Goal: Task Accomplishment & Management: Manage account settings

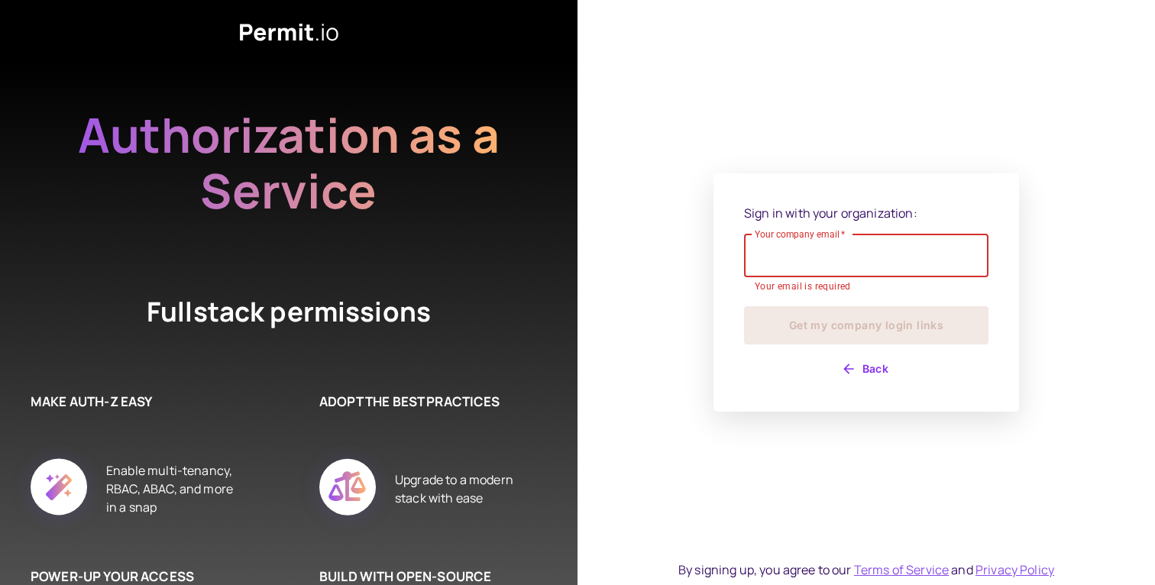
click at [788, 254] on input "Your company email   *" at bounding box center [866, 256] width 244 height 43
type input "**********"
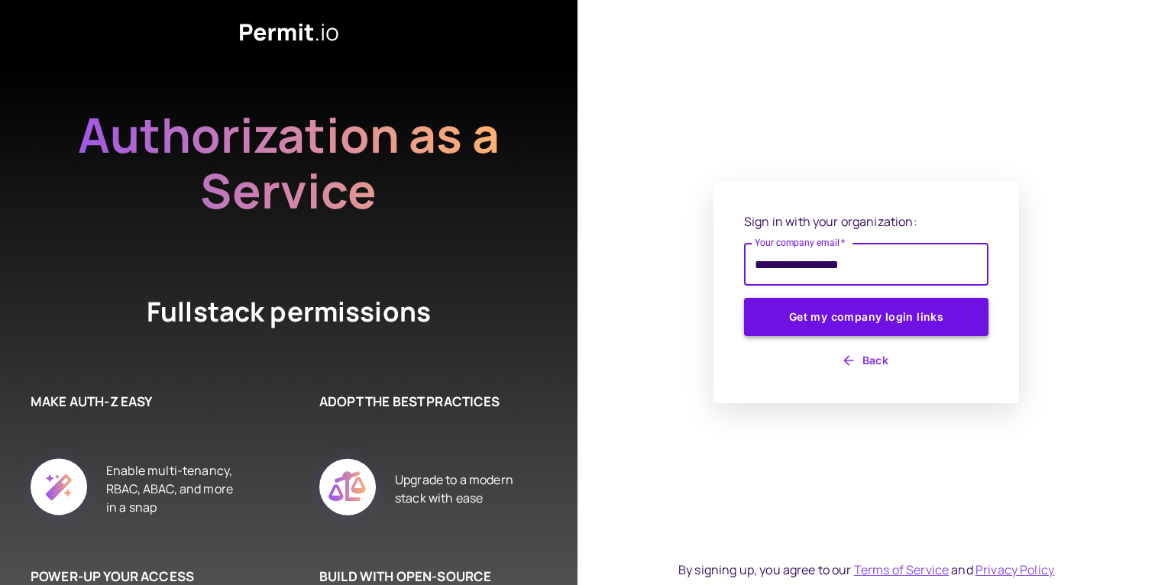
click at [845, 329] on button "Get my company login links" at bounding box center [866, 317] width 244 height 38
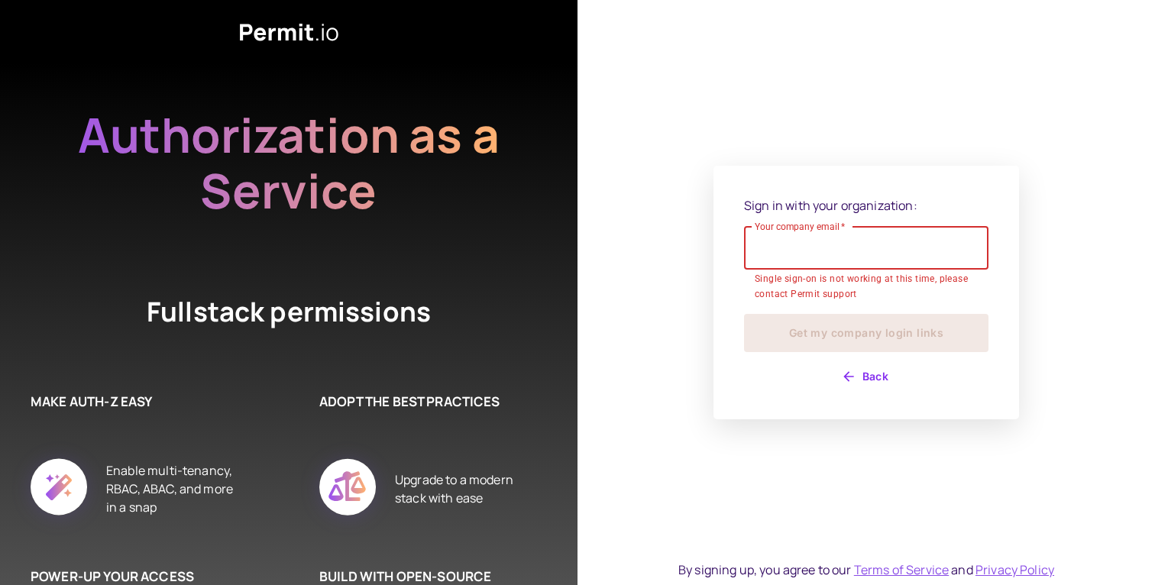
click at [792, 257] on input "Your company email   *" at bounding box center [866, 248] width 244 height 43
type input "**********"
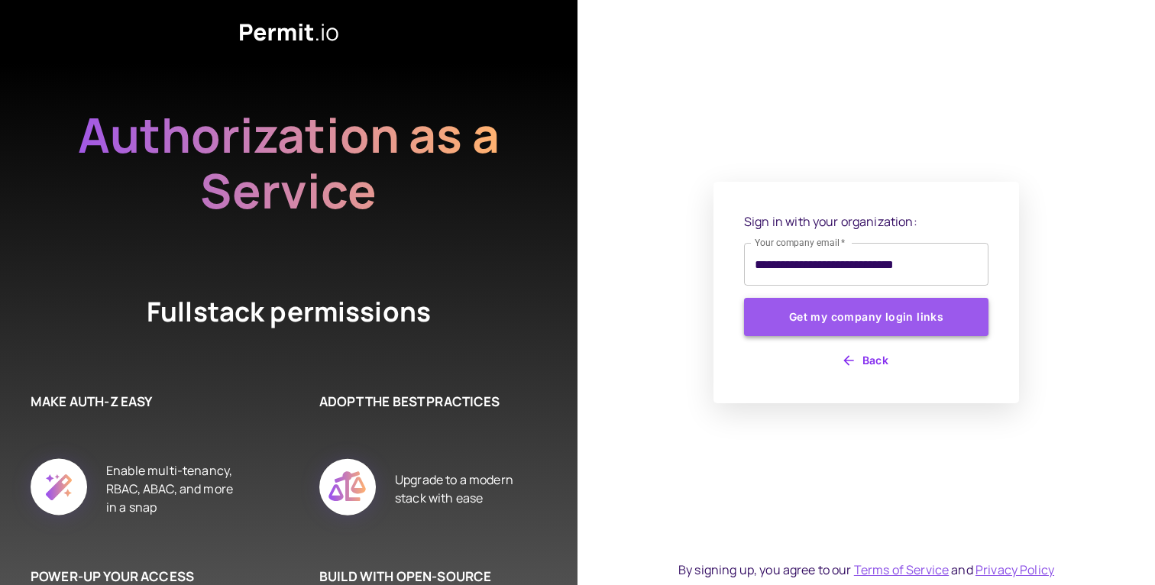
click at [842, 331] on button "Get my company login links" at bounding box center [866, 317] width 244 height 38
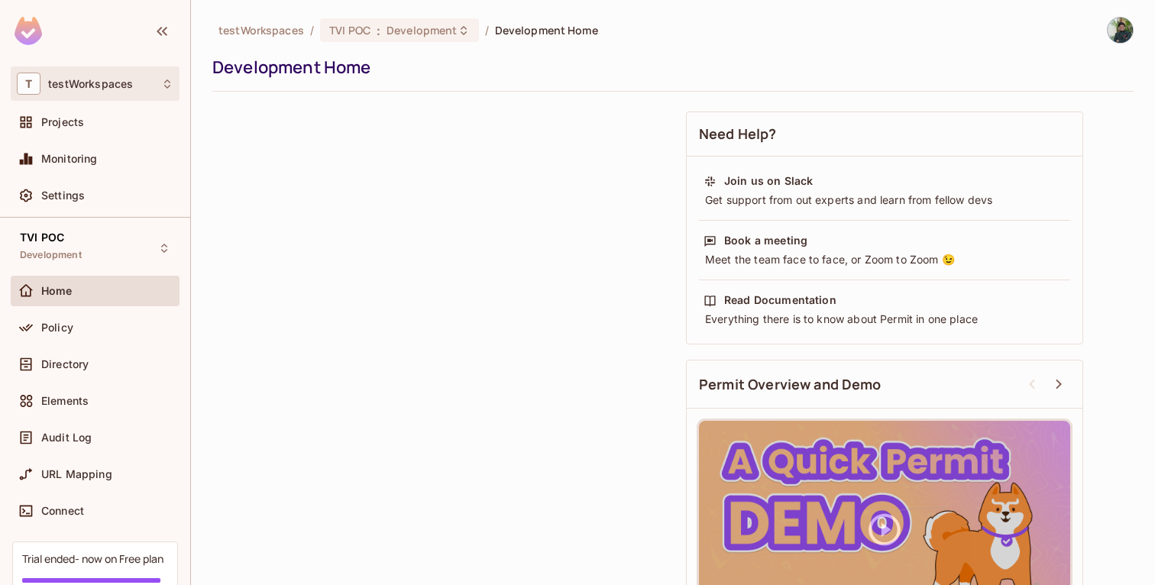
click at [128, 90] on div "T testWorkspaces" at bounding box center [95, 84] width 157 height 22
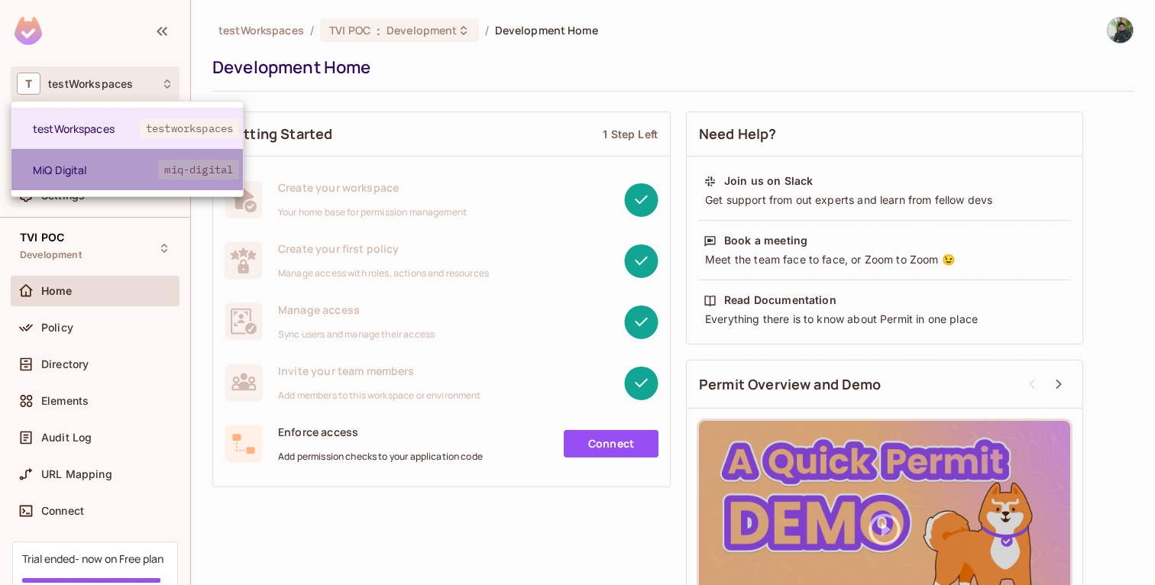
click at [105, 165] on span "MiQ Digital" at bounding box center [95, 170] width 125 height 15
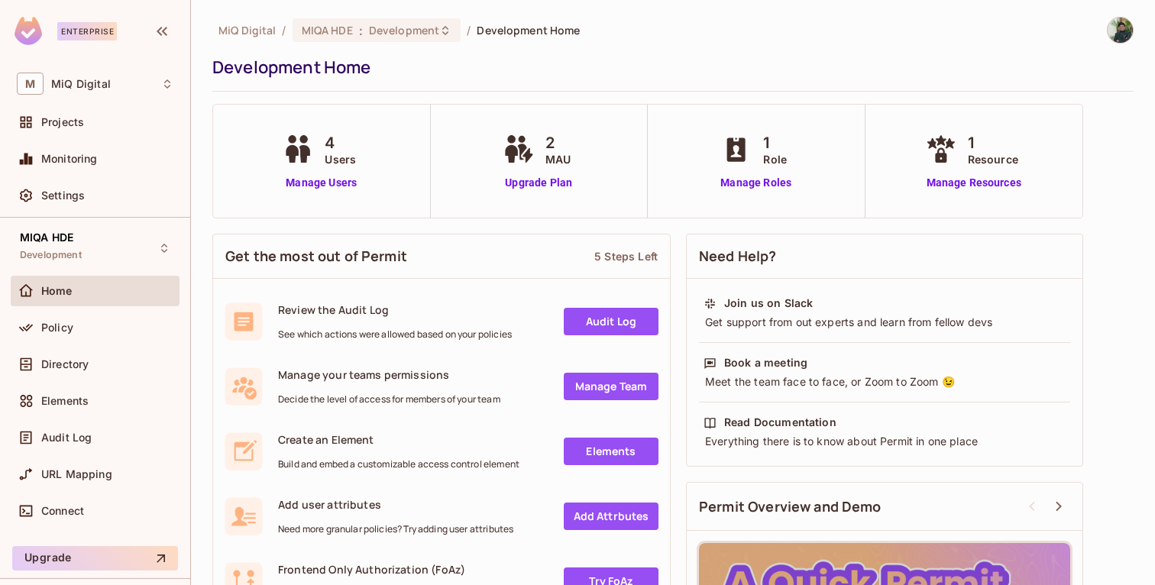
click at [1128, 26] on img at bounding box center [1120, 30] width 25 height 25
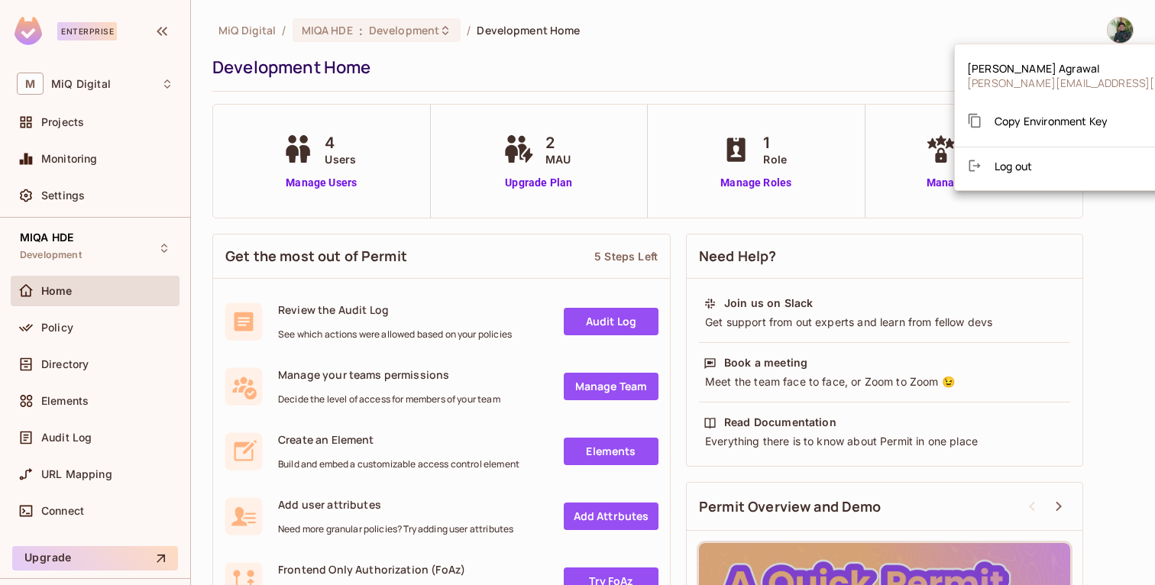
click at [1031, 124] on span "Copy Environment Key" at bounding box center [1051, 121] width 113 height 15
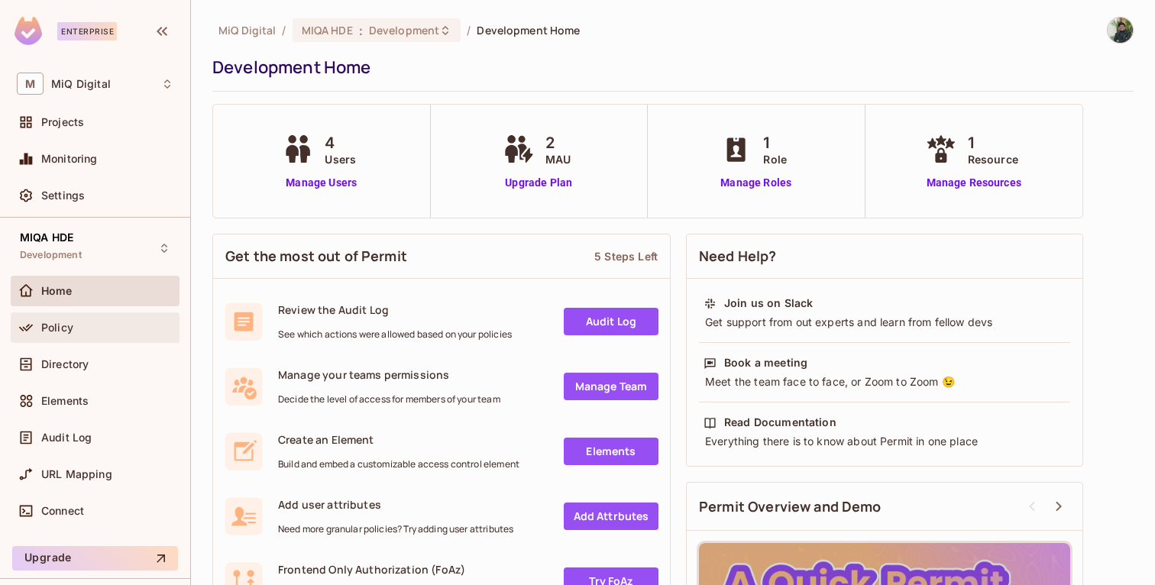
click at [60, 325] on span "Policy" at bounding box center [57, 328] width 32 height 12
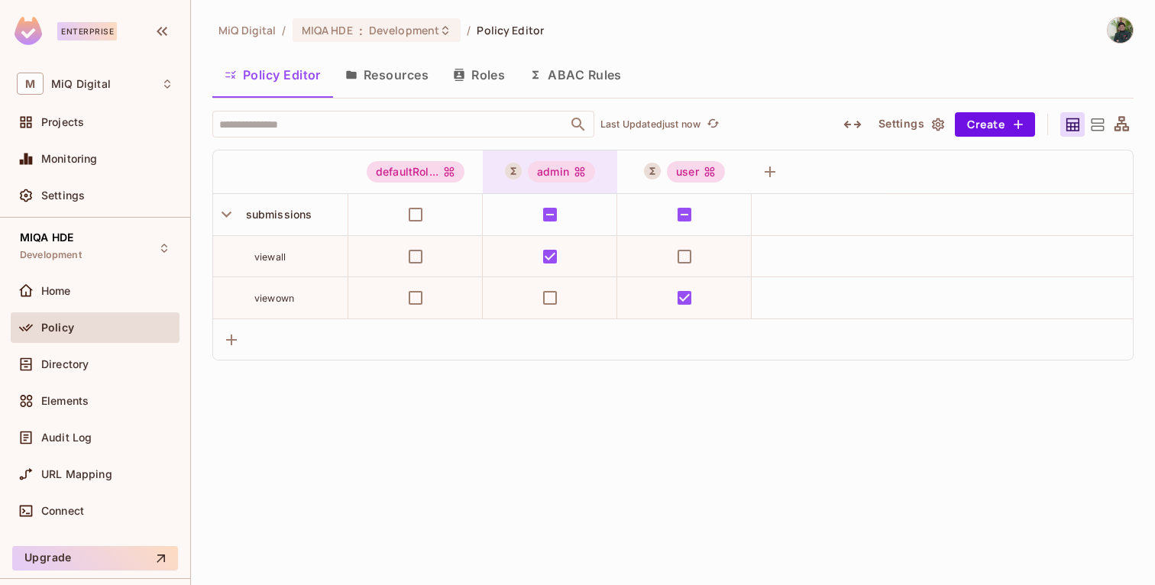
click at [557, 170] on div "admin" at bounding box center [561, 171] width 67 height 21
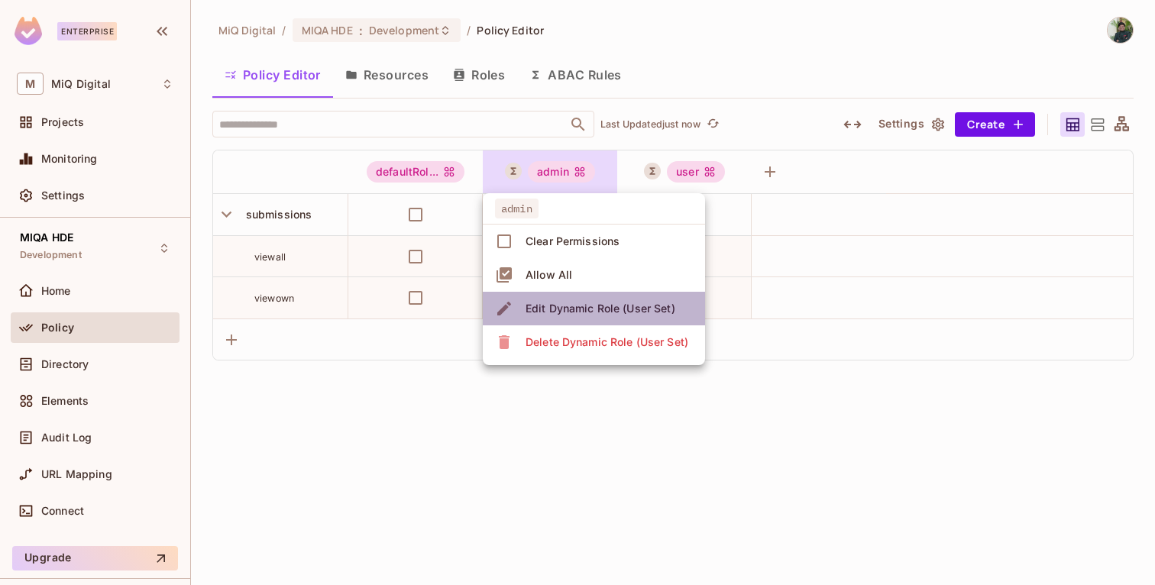
click at [573, 306] on div "Edit Dynamic Role (User Set)" at bounding box center [601, 308] width 150 height 15
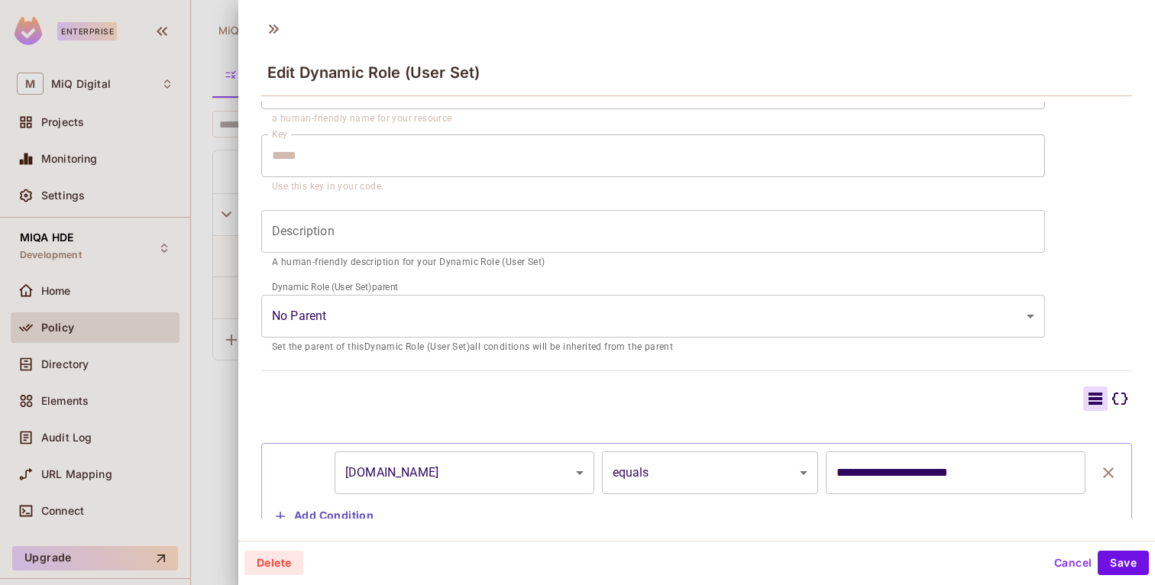
scroll to position [136, 0]
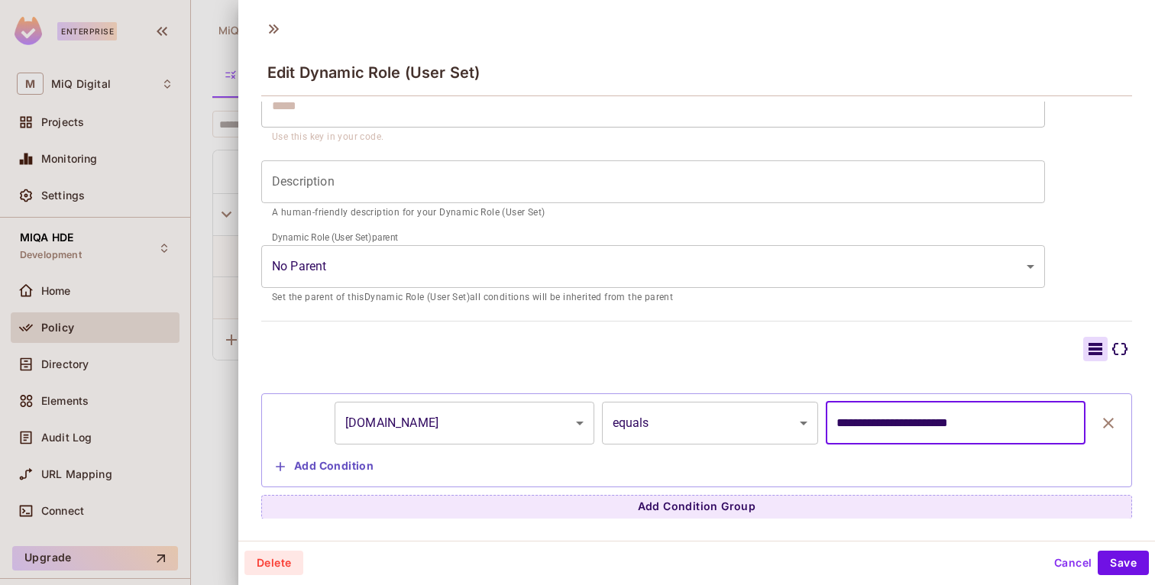
drag, startPoint x: 835, startPoint y: 426, endPoint x: 992, endPoint y: 416, distance: 157.7
click at [992, 416] on input "**********" at bounding box center [956, 423] width 260 height 43
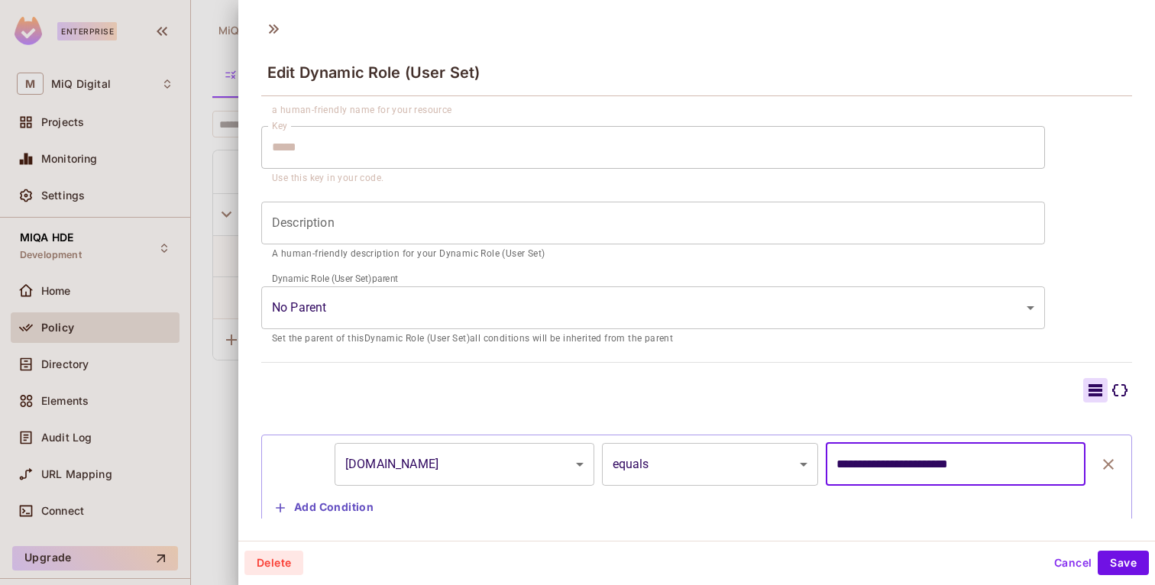
scroll to position [80, 0]
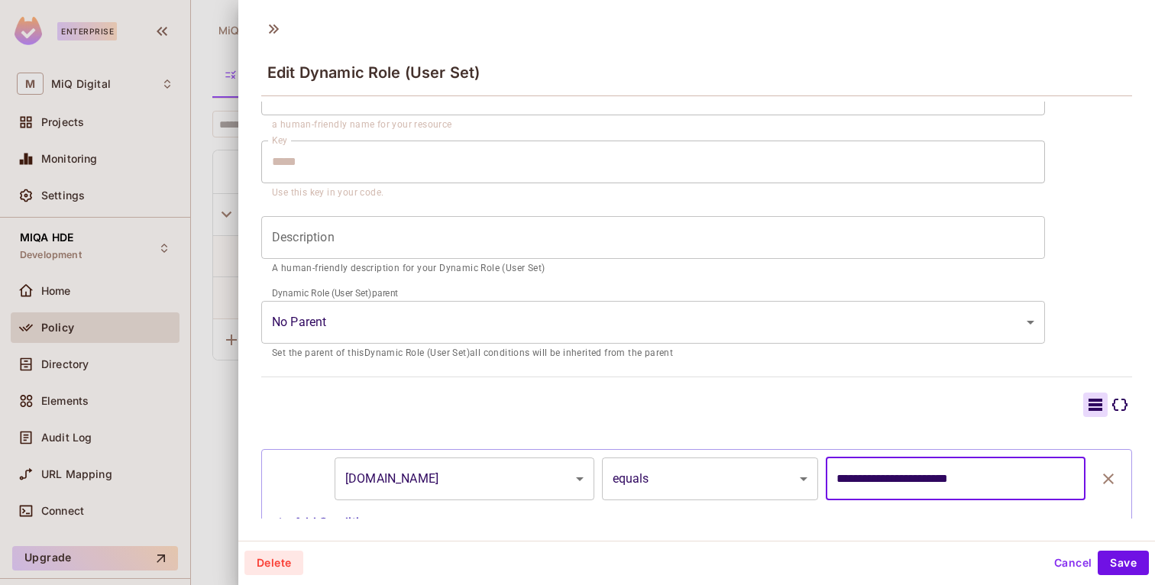
click at [1057, 554] on button "Cancel" at bounding box center [1073, 563] width 50 height 24
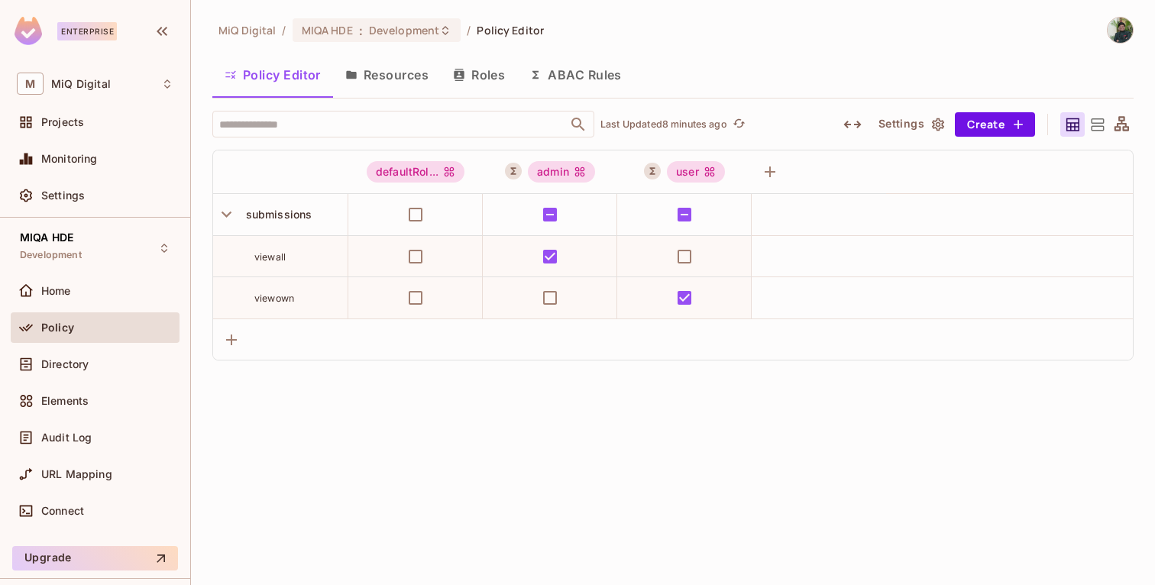
click at [935, 459] on div "MiQ Digital / MIQA HDE : Development / Policy Editor Policy Editor Resources Ro…" at bounding box center [673, 292] width 964 height 585
click at [558, 167] on div "admin" at bounding box center [561, 171] width 67 height 21
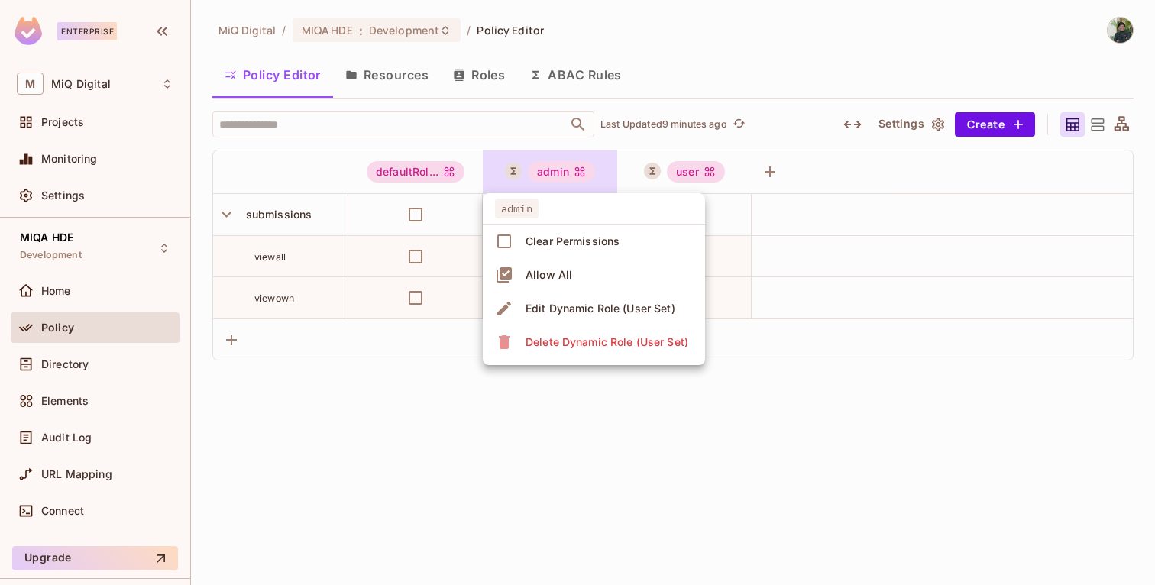
click at [594, 429] on div at bounding box center [577, 292] width 1155 height 585
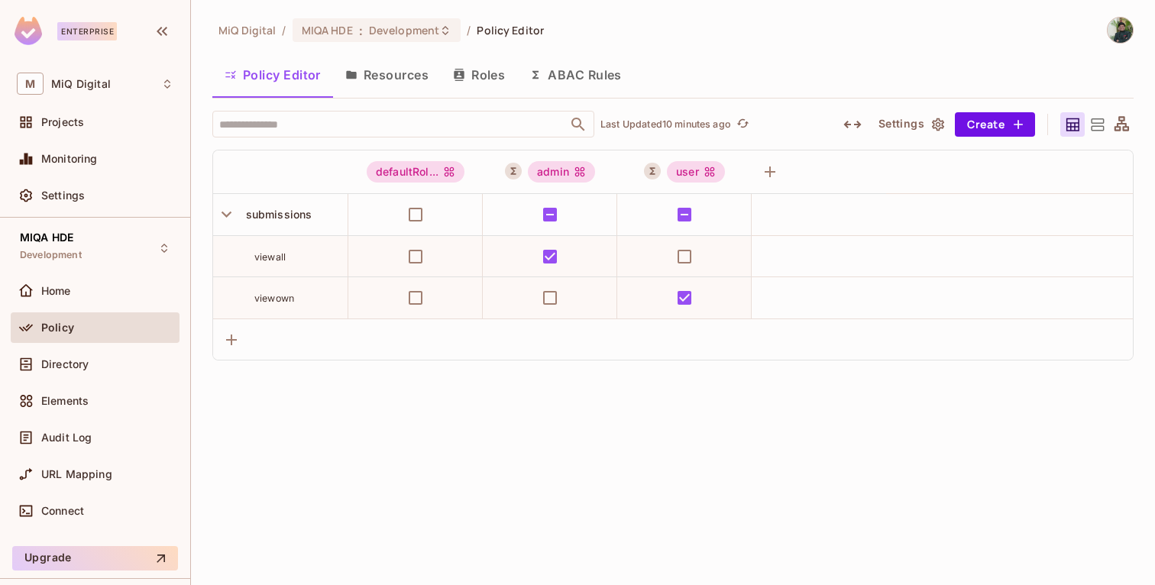
click at [1122, 34] on img at bounding box center [1120, 30] width 25 height 25
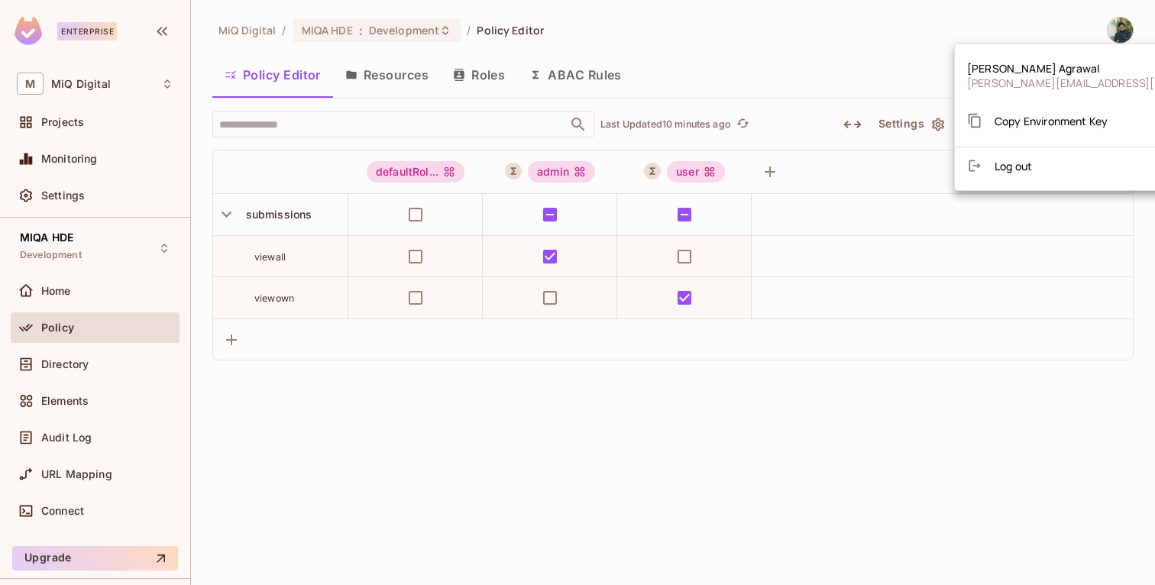
click at [1017, 139] on li "Copy Environment Key" at bounding box center [1102, 121] width 295 height 40
click at [1020, 133] on div "Copy Environment Key" at bounding box center [1037, 120] width 141 height 31
drag, startPoint x: 316, startPoint y: 213, endPoint x: 249, endPoint y: 209, distance: 66.6
click at [249, 209] on div at bounding box center [577, 292] width 1155 height 585
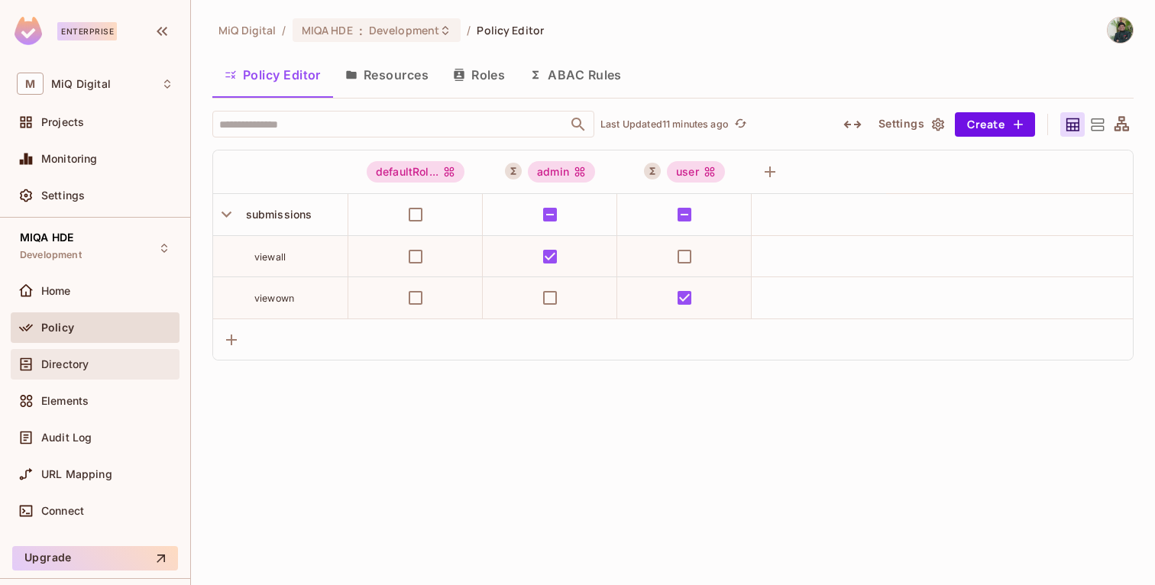
click at [69, 366] on span "Directory" at bounding box center [64, 364] width 47 height 12
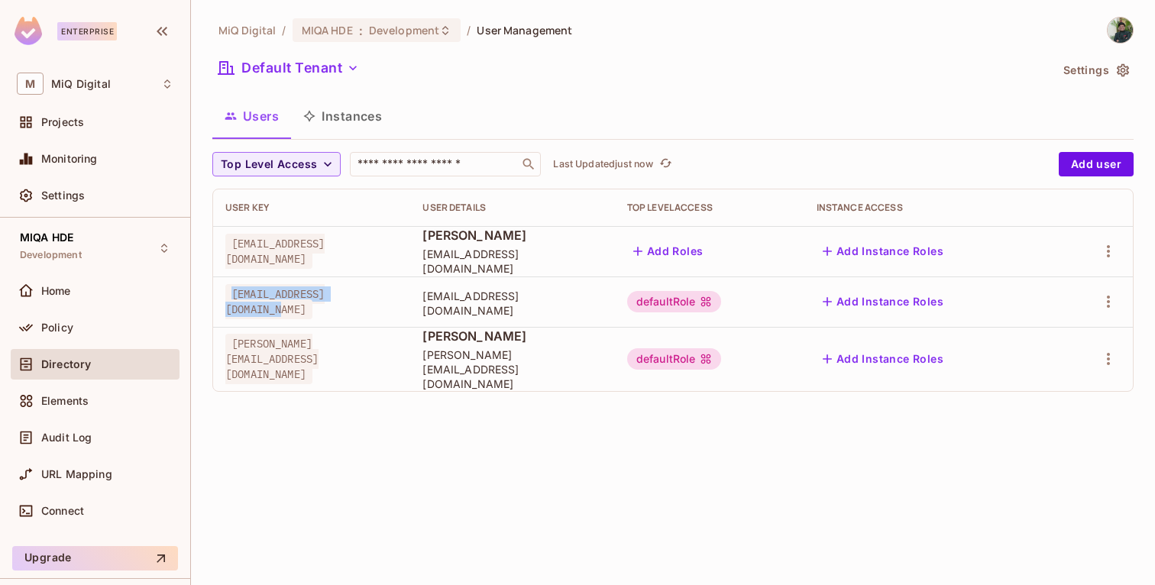
drag, startPoint x: 394, startPoint y: 303, endPoint x: 233, endPoint y: 301, distance: 161.2
click at [233, 301] on div "[EMAIL_ADDRESS][DOMAIN_NAME]" at bounding box center [311, 302] width 173 height 31
copy span "[EMAIL_ADDRESS][DOMAIN_NAME]"
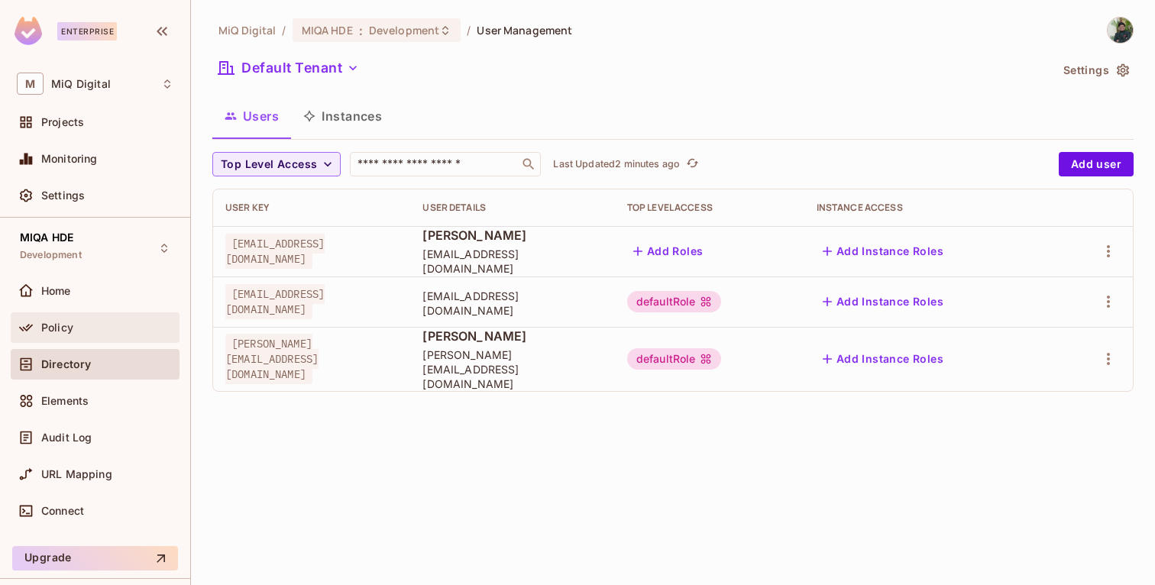
click at [98, 320] on div "Policy" at bounding box center [95, 328] width 157 height 18
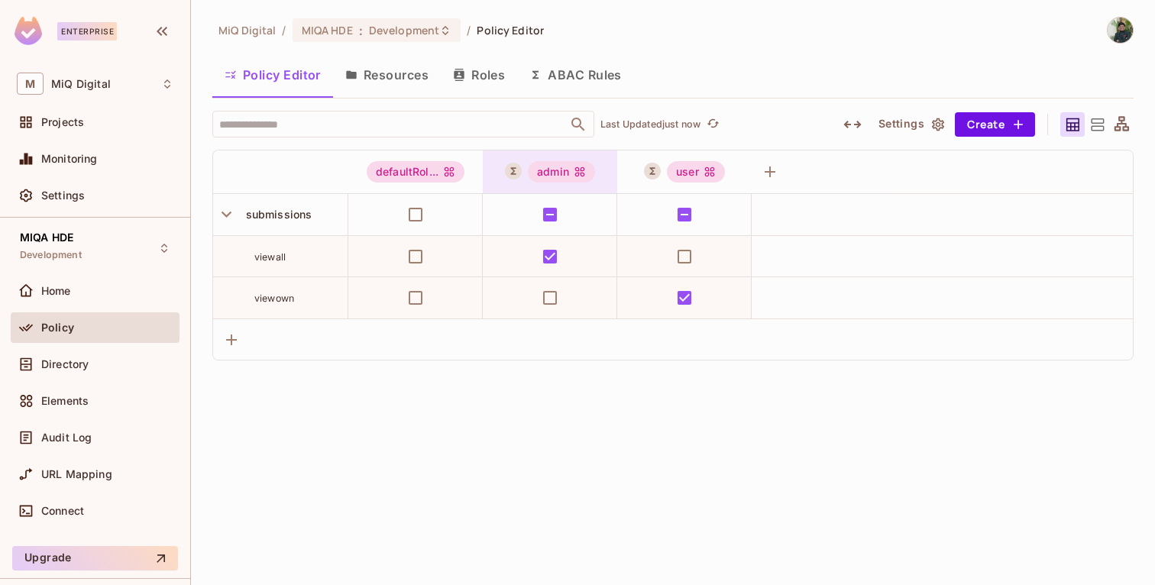
click at [576, 170] on icon at bounding box center [580, 172] width 10 height 10
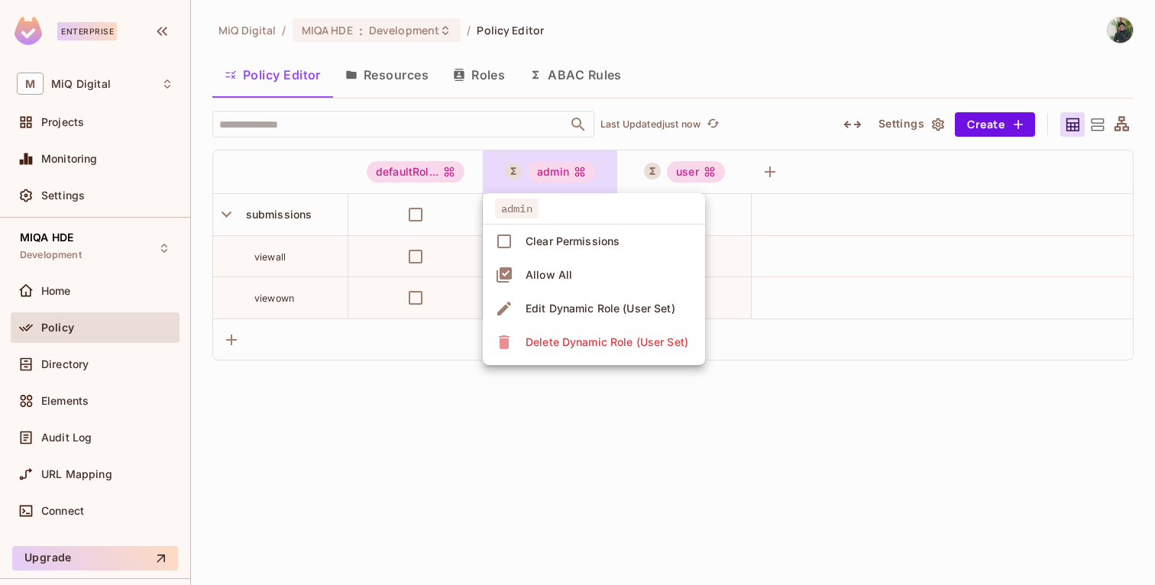
click at [586, 309] on div "Edit Dynamic Role (User Set)" at bounding box center [601, 308] width 150 height 15
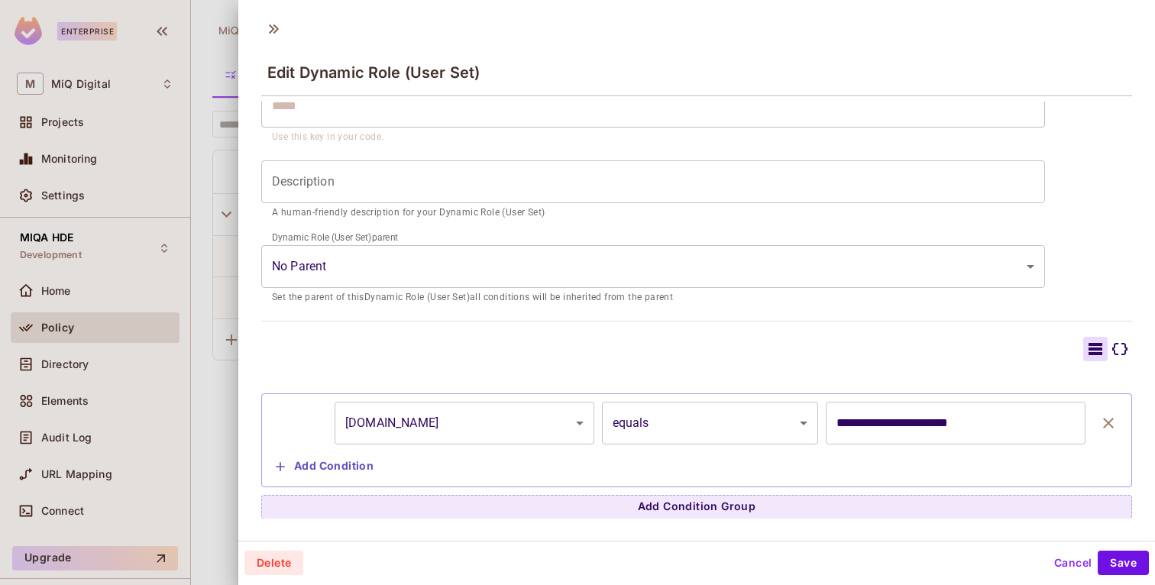
scroll to position [2, 0]
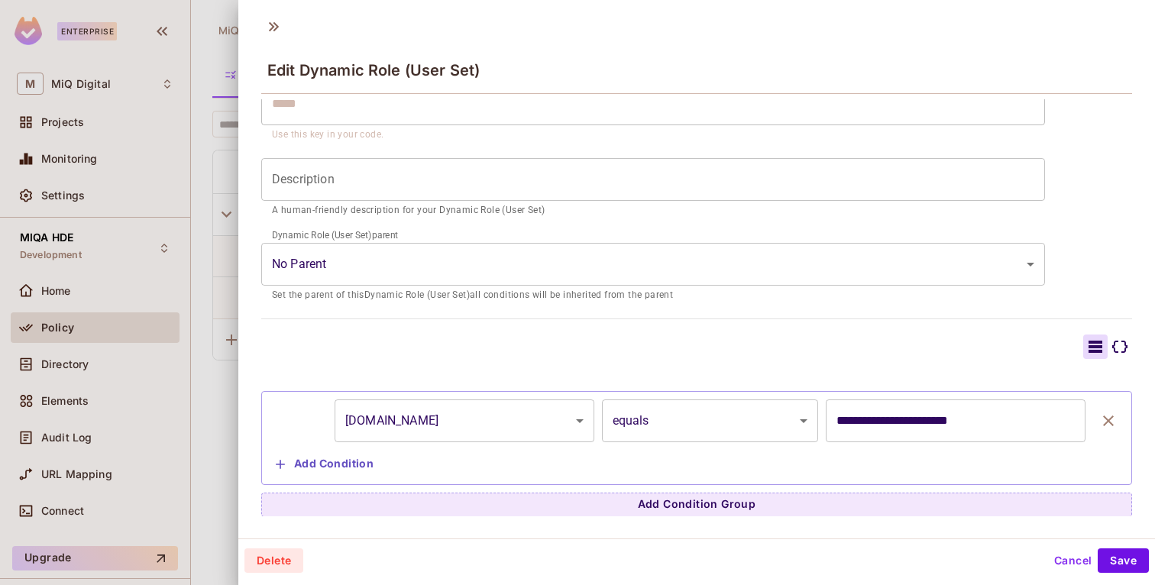
click at [887, 423] on input "**********" at bounding box center [956, 421] width 260 height 43
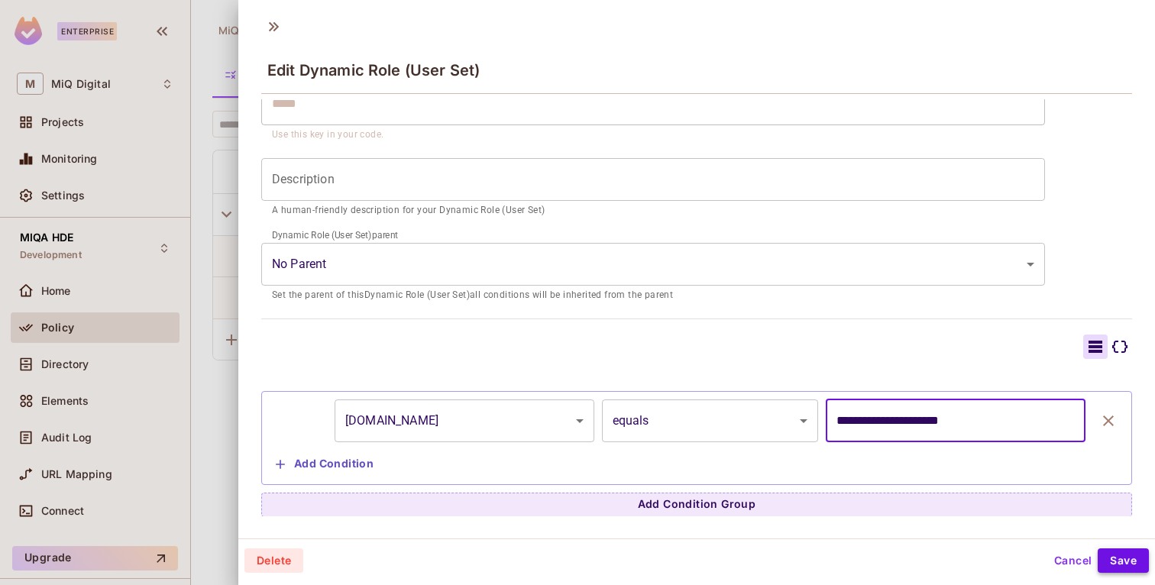
type input "**********"
click at [1119, 552] on button "Save" at bounding box center [1123, 561] width 51 height 24
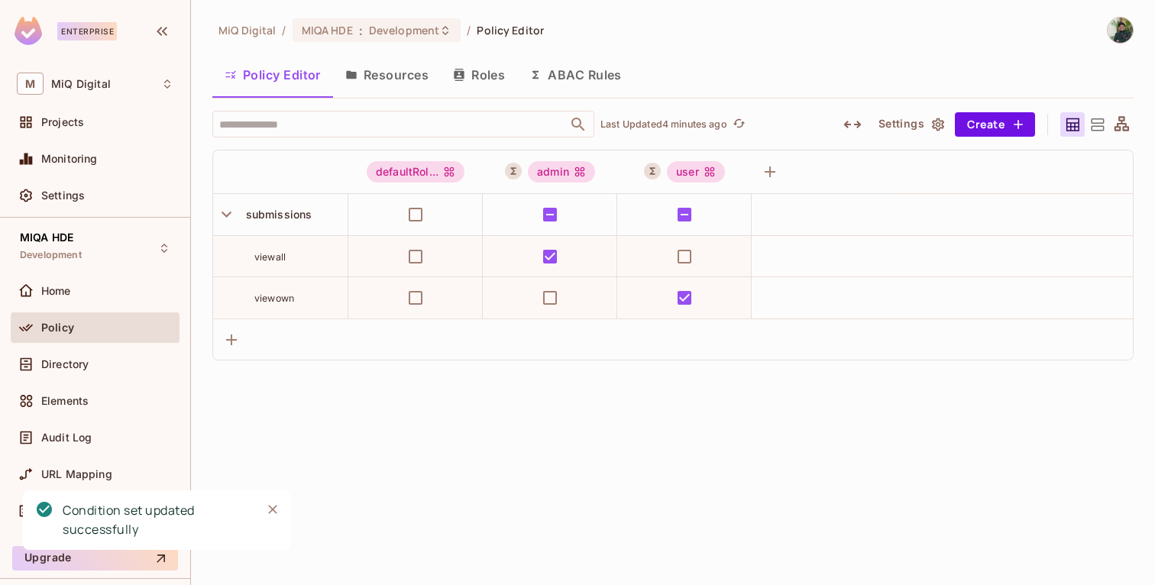
click at [275, 503] on icon "Close" at bounding box center [272, 509] width 15 height 15
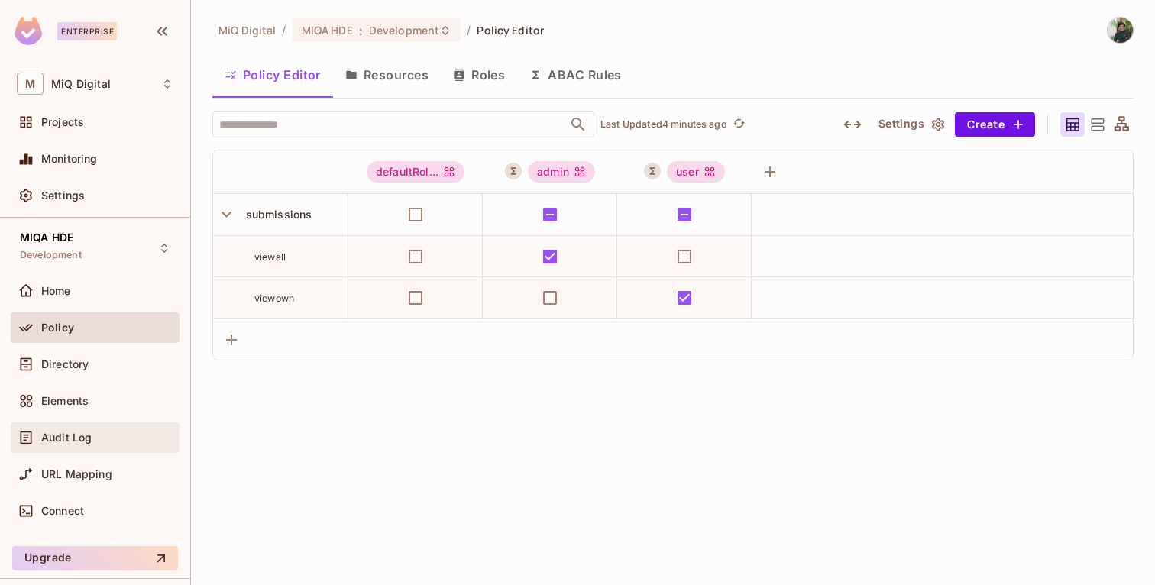
click at [91, 441] on span "Audit Log" at bounding box center [66, 438] width 50 height 12
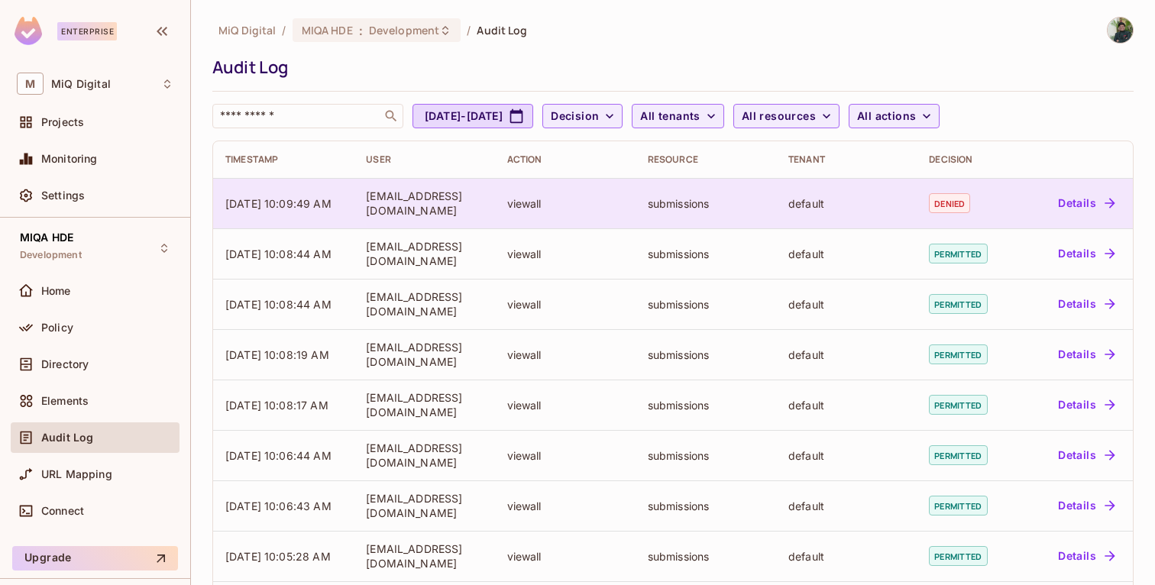
click at [1093, 202] on button "Details" at bounding box center [1086, 203] width 69 height 24
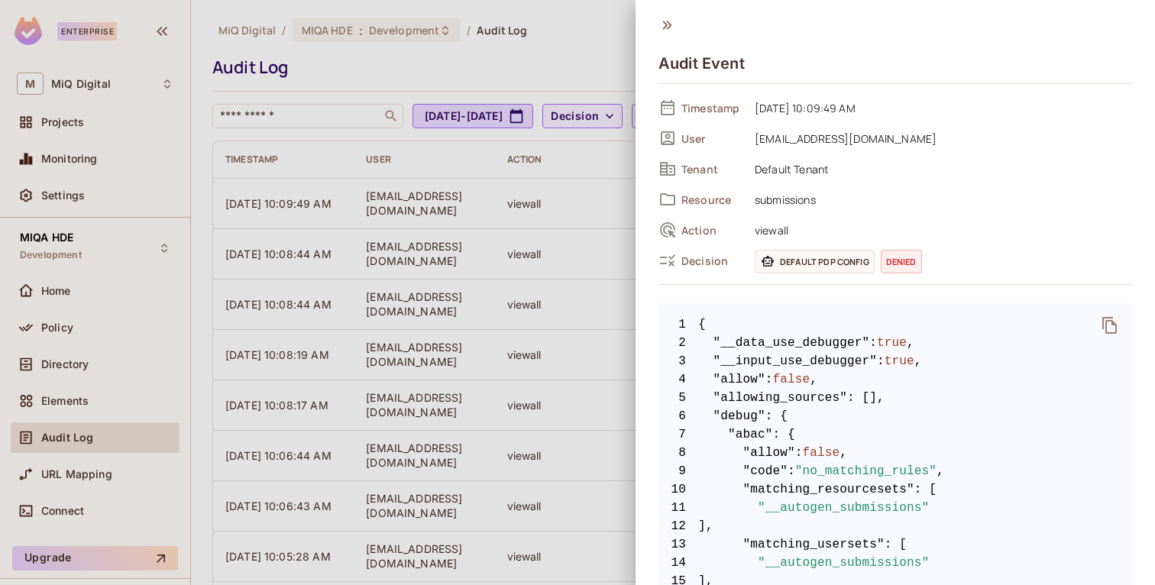
click at [663, 27] on icon at bounding box center [667, 25] width 17 height 17
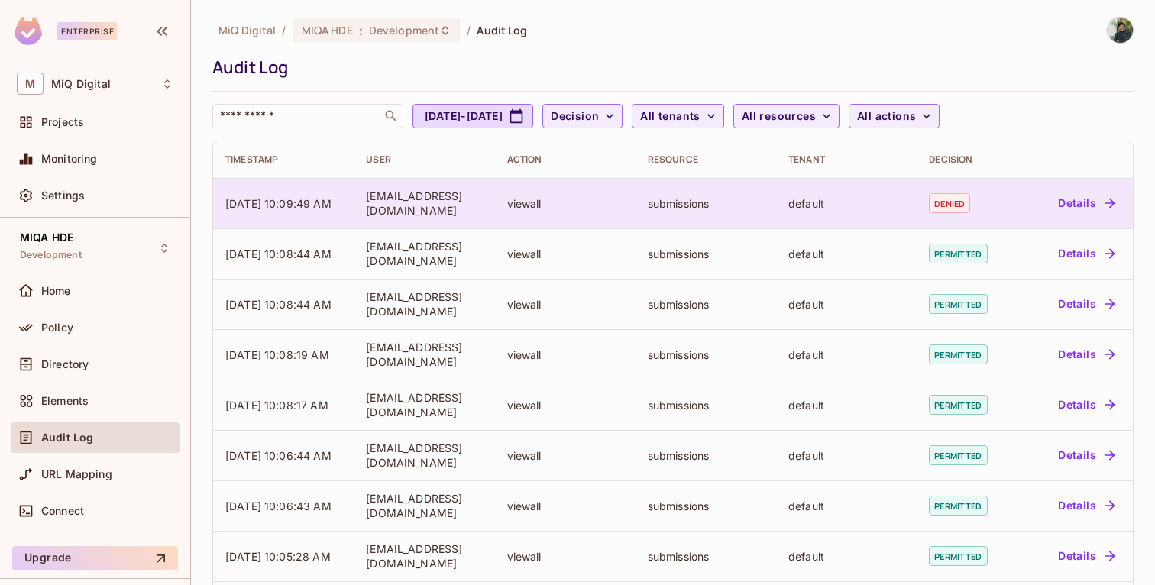
click at [1090, 207] on button "Details" at bounding box center [1086, 203] width 69 height 24
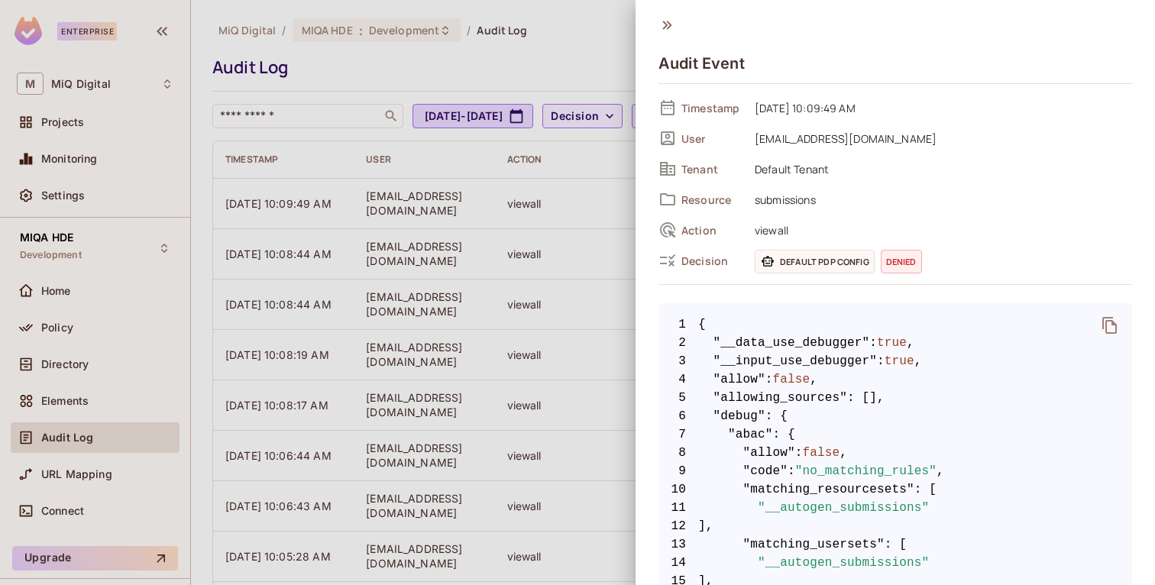
click at [664, 25] on icon at bounding box center [667, 25] width 17 height 17
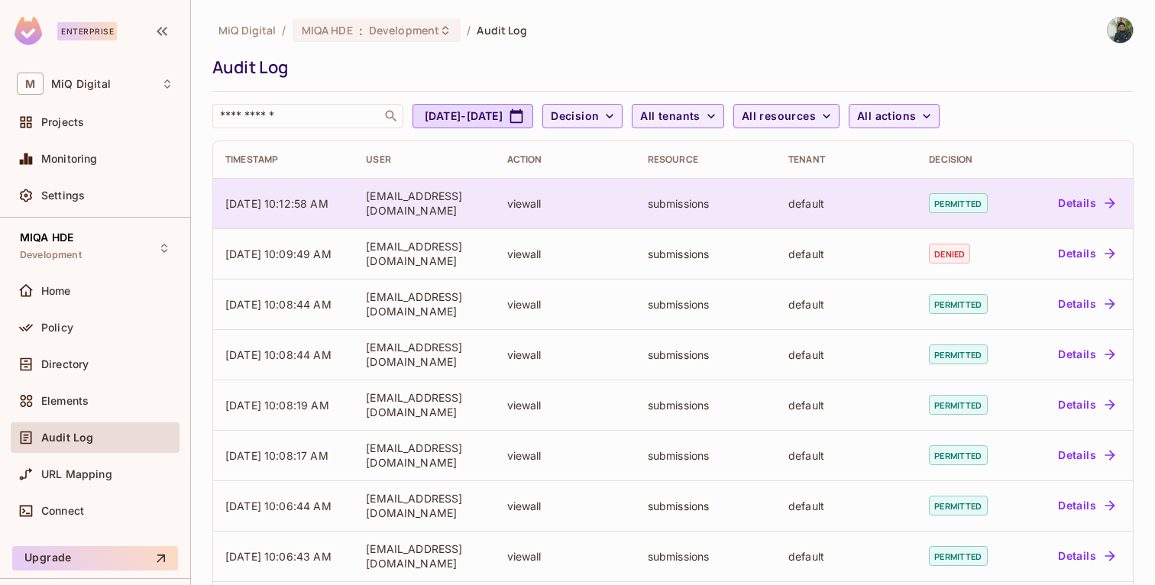
click at [1089, 199] on button "Details" at bounding box center [1086, 203] width 69 height 24
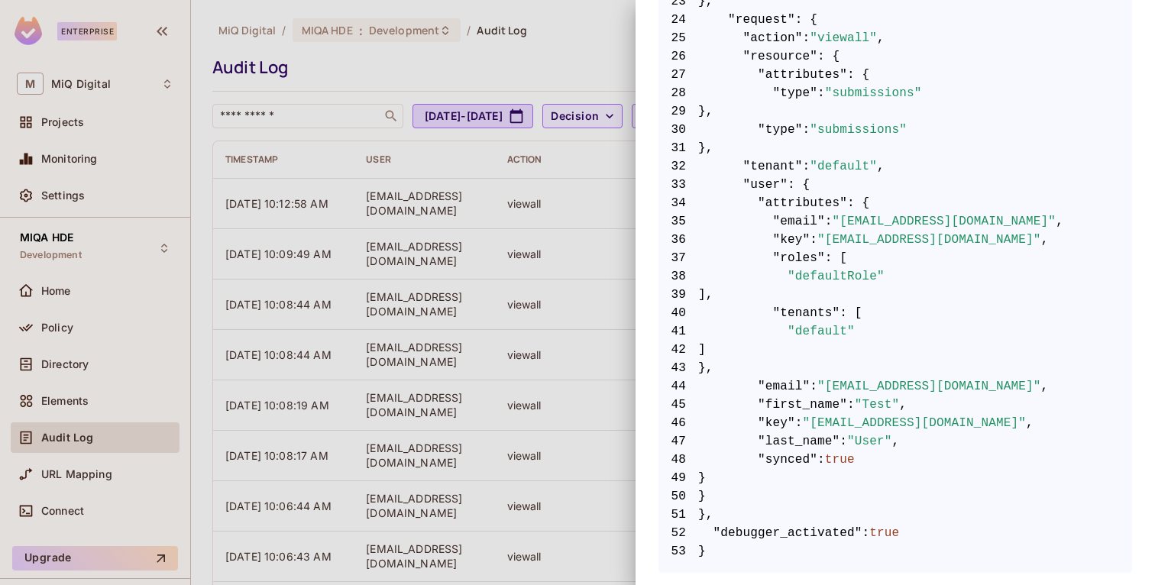
scroll to position [892, 0]
click at [646, 385] on div "Audit Event Timestamp [DATE] 10:12:58 AM User [EMAIL_ADDRESS][DOMAIN_NAME] Tena…" at bounding box center [896, 292] width 520 height 585
click at [619, 193] on div at bounding box center [577, 292] width 1155 height 585
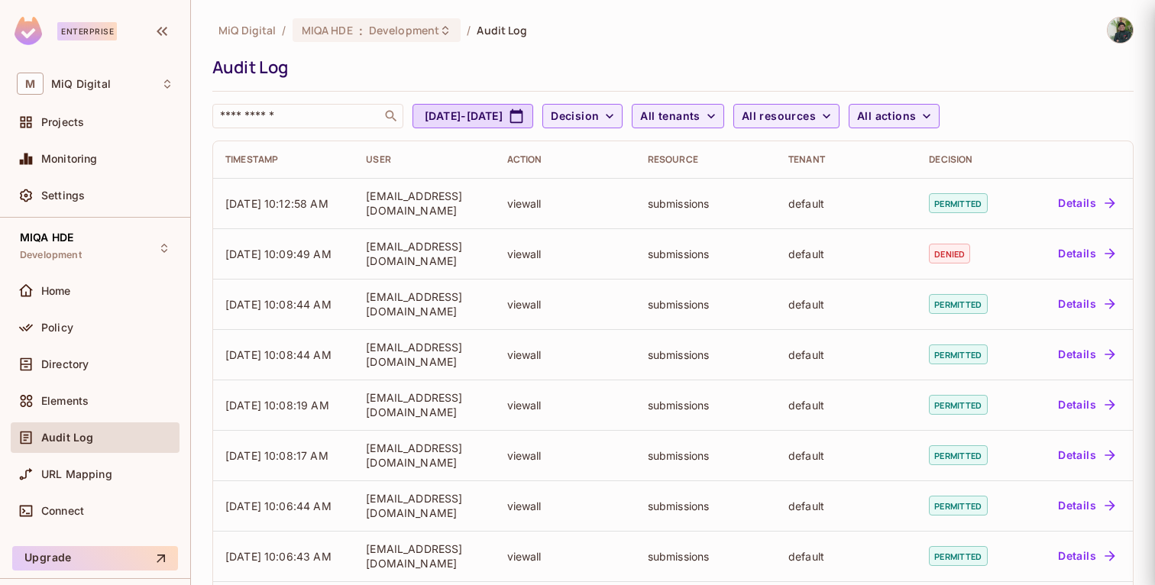
scroll to position [0, 0]
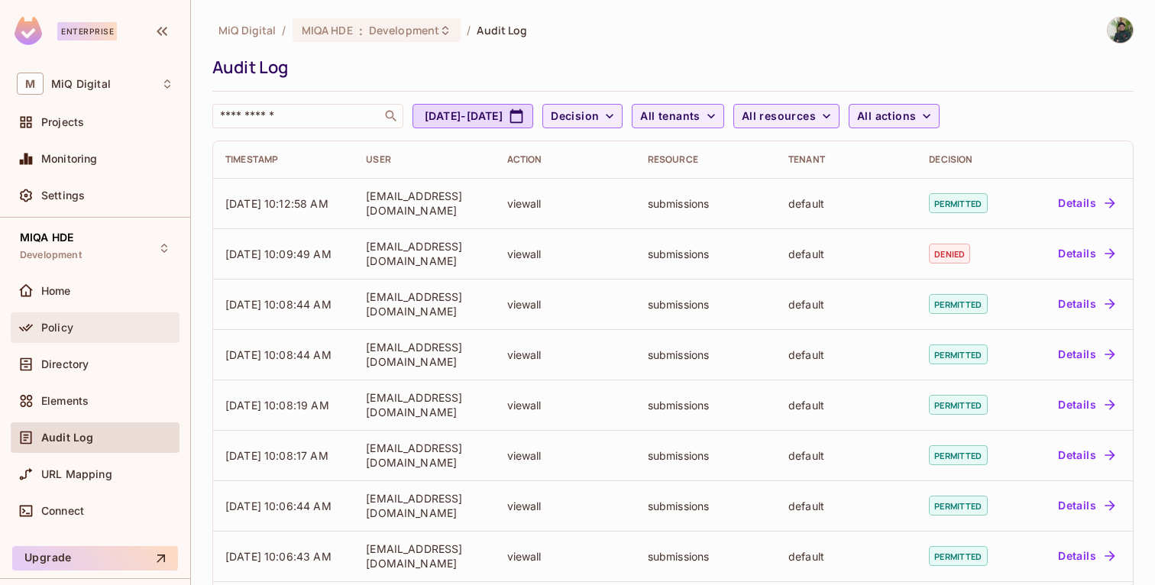
click at [83, 322] on div "Policy" at bounding box center [107, 328] width 132 height 12
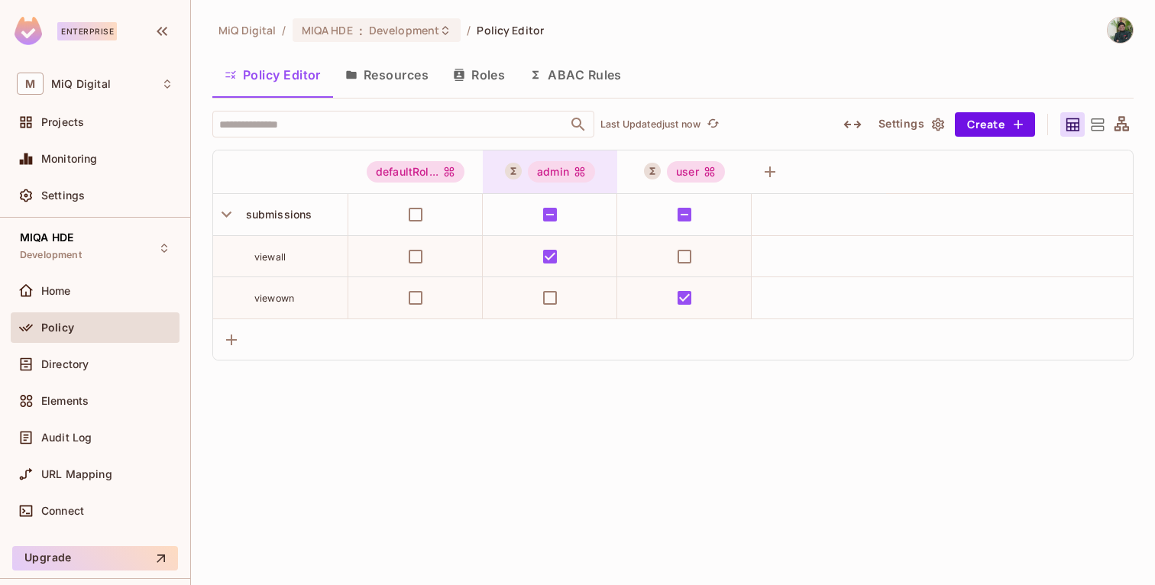
click at [571, 170] on div "admin" at bounding box center [561, 171] width 67 height 21
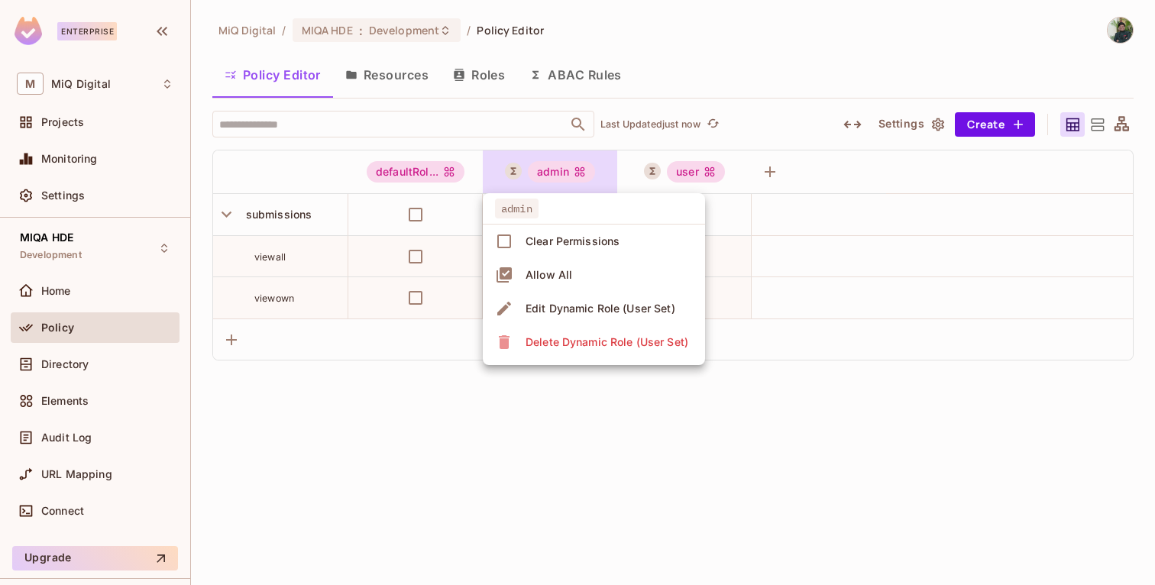
click at [589, 305] on div "Edit Dynamic Role (User Set)" at bounding box center [601, 308] width 150 height 15
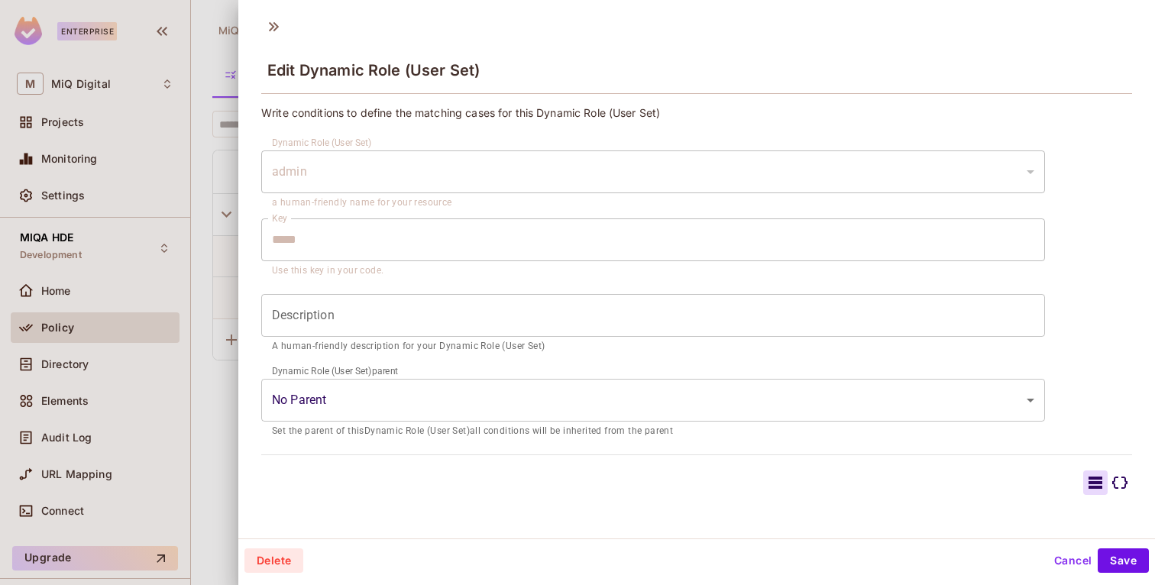
click at [212, 390] on div at bounding box center [577, 292] width 1155 height 585
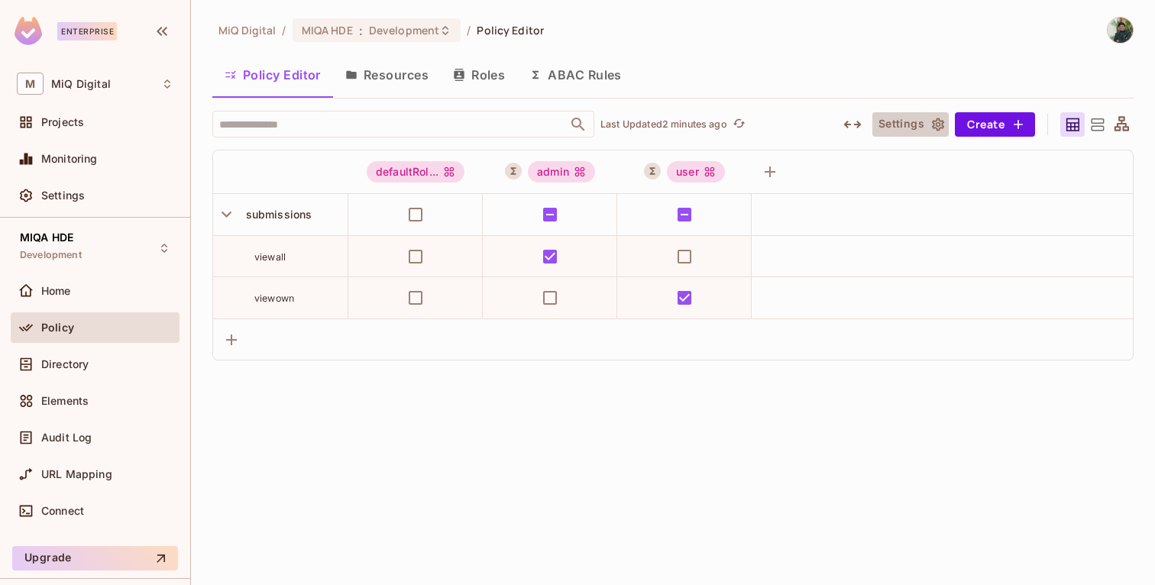
click at [930, 133] on button "Settings" at bounding box center [911, 124] width 76 height 24
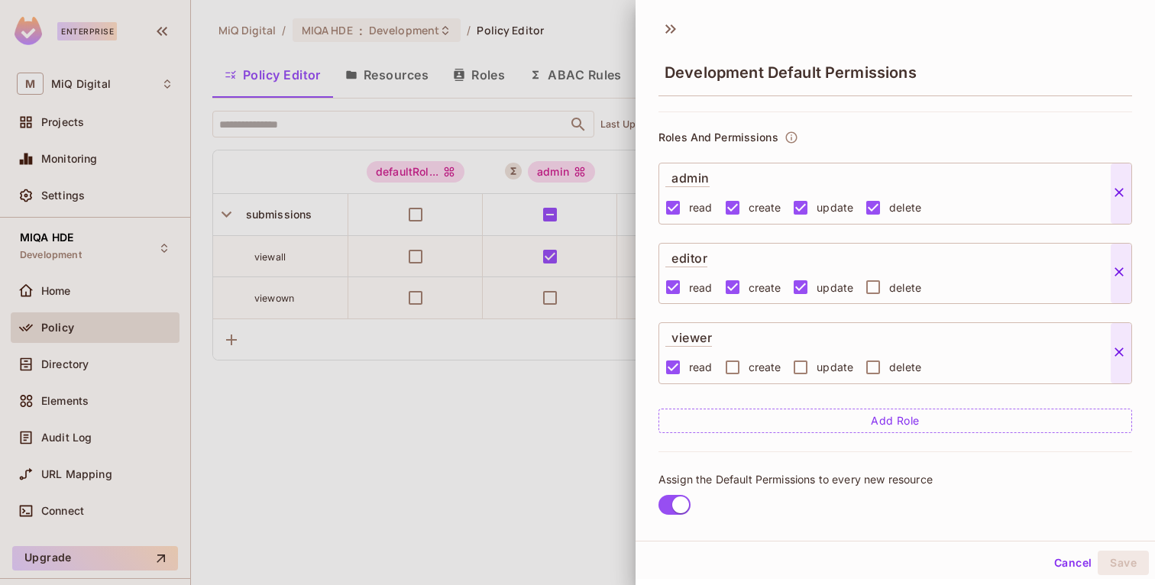
scroll to position [92, 0]
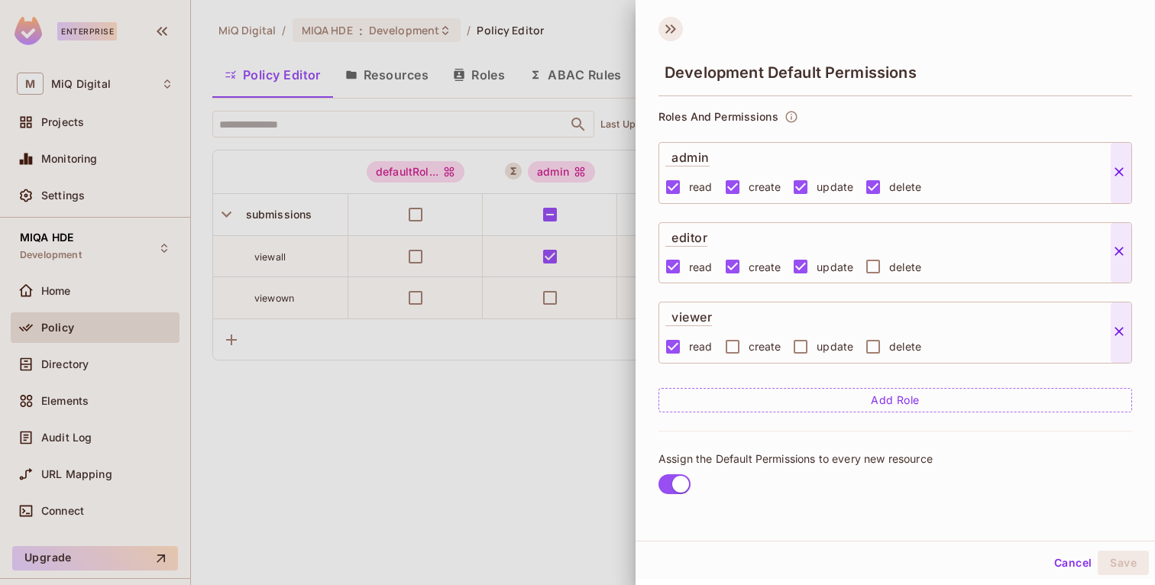
click at [667, 28] on icon at bounding box center [671, 29] width 24 height 24
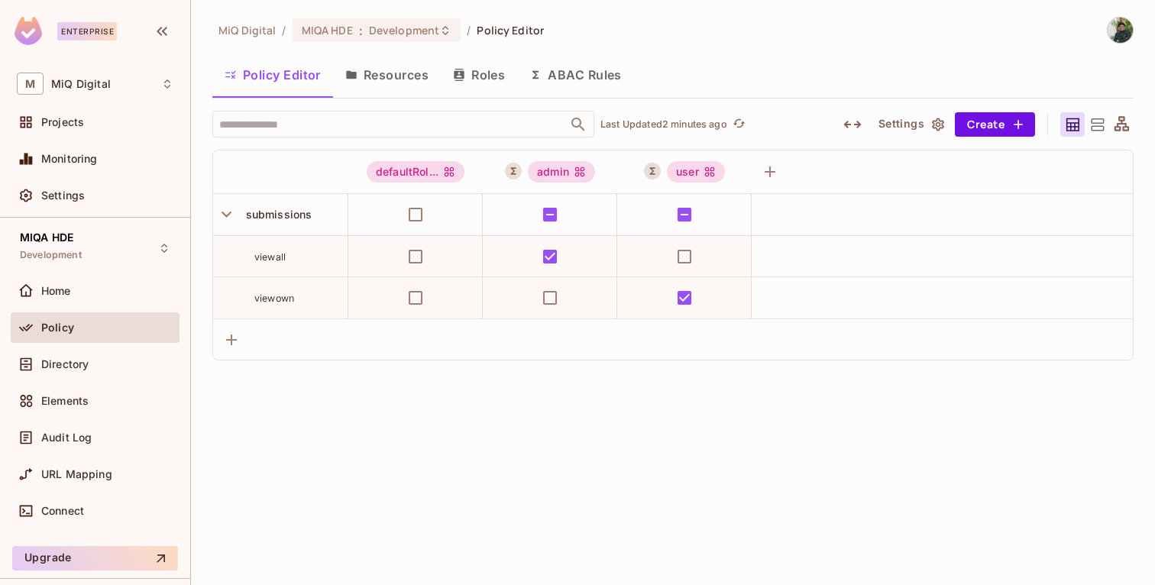
click at [459, 76] on icon "button" at bounding box center [459, 75] width 12 height 12
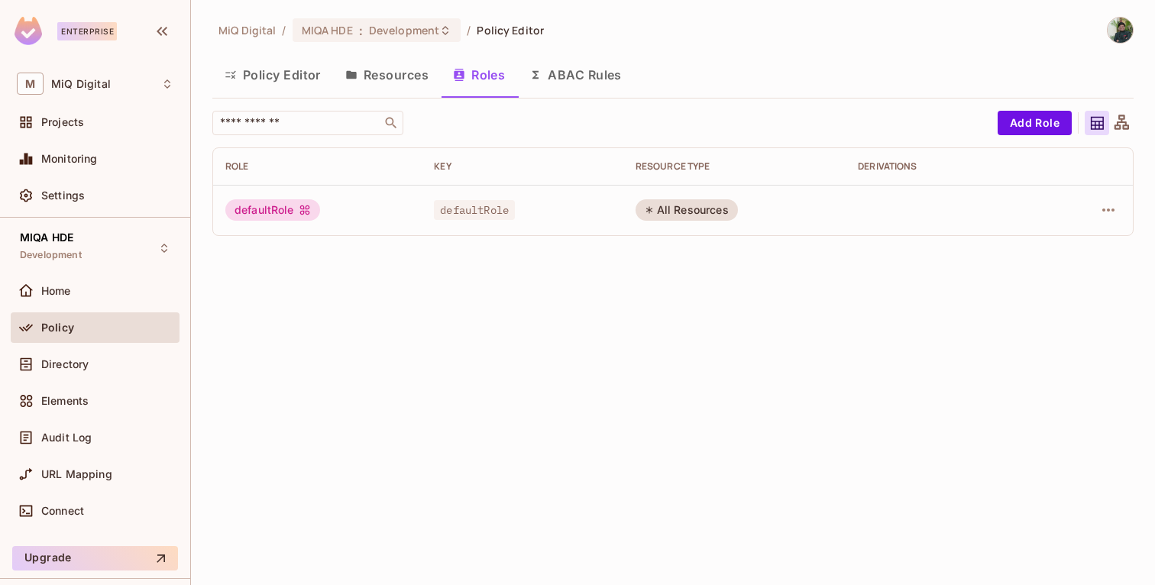
click at [89, 348] on div "Policy" at bounding box center [95, 330] width 169 height 37
click at [73, 370] on span "Directory" at bounding box center [64, 364] width 47 height 12
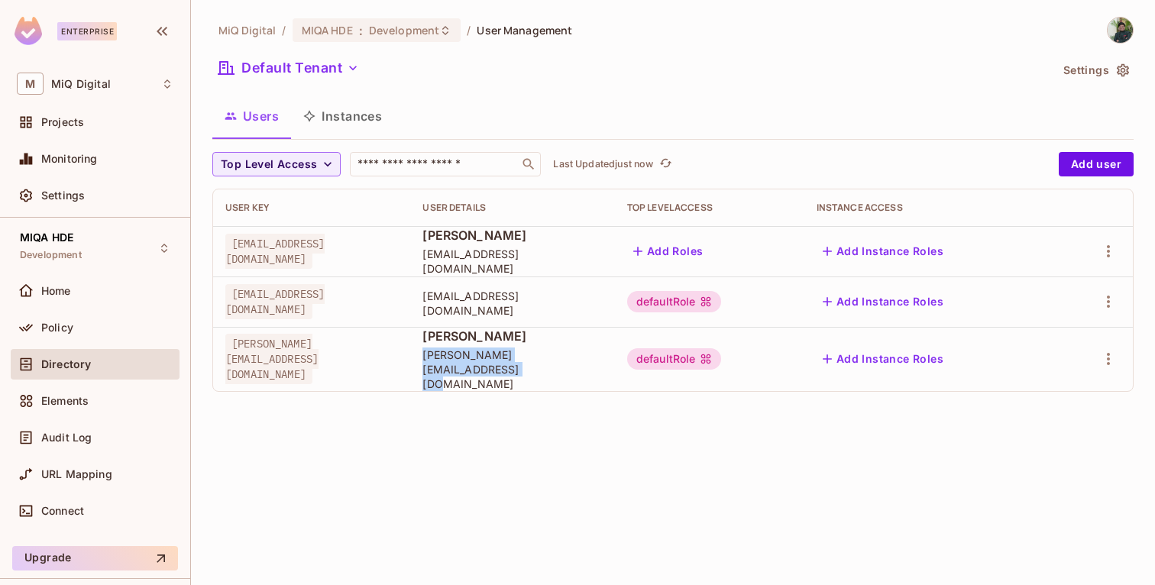
drag, startPoint x: 514, startPoint y: 363, endPoint x: 688, endPoint y: 356, distance: 174.3
click at [602, 356] on span "[PERSON_NAME][EMAIL_ADDRESS][DOMAIN_NAME]" at bounding box center [513, 370] width 180 height 44
copy span "[PERSON_NAME][EMAIL_ADDRESS][DOMAIN_NAME]"
click at [779, 458] on div "MiQ Digital / MIQA HDE : Development / User Management Default Tenant Settings …" at bounding box center [673, 292] width 964 height 585
click at [66, 329] on span "Policy" at bounding box center [57, 328] width 32 height 12
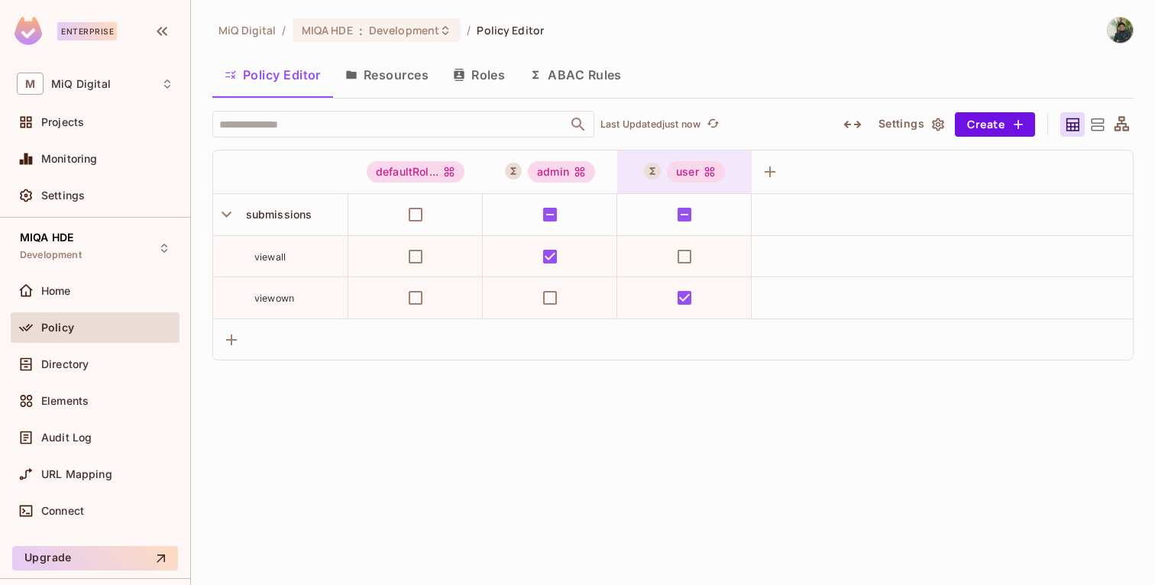
click at [691, 177] on div "user" at bounding box center [696, 171] width 58 height 21
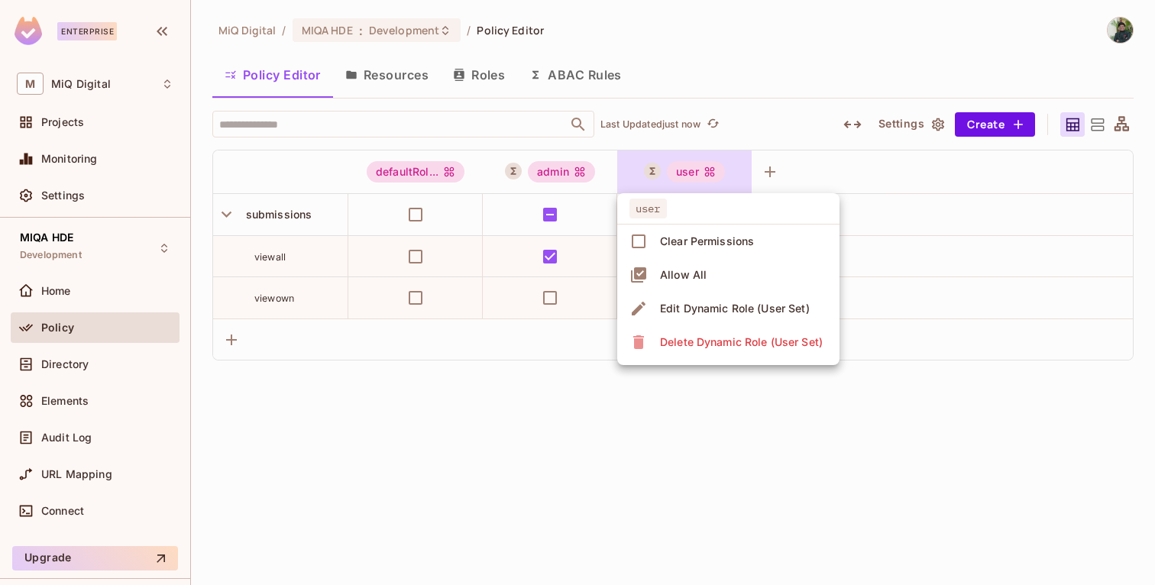
click at [715, 312] on div "Edit Dynamic Role (User Set)" at bounding box center [735, 308] width 150 height 15
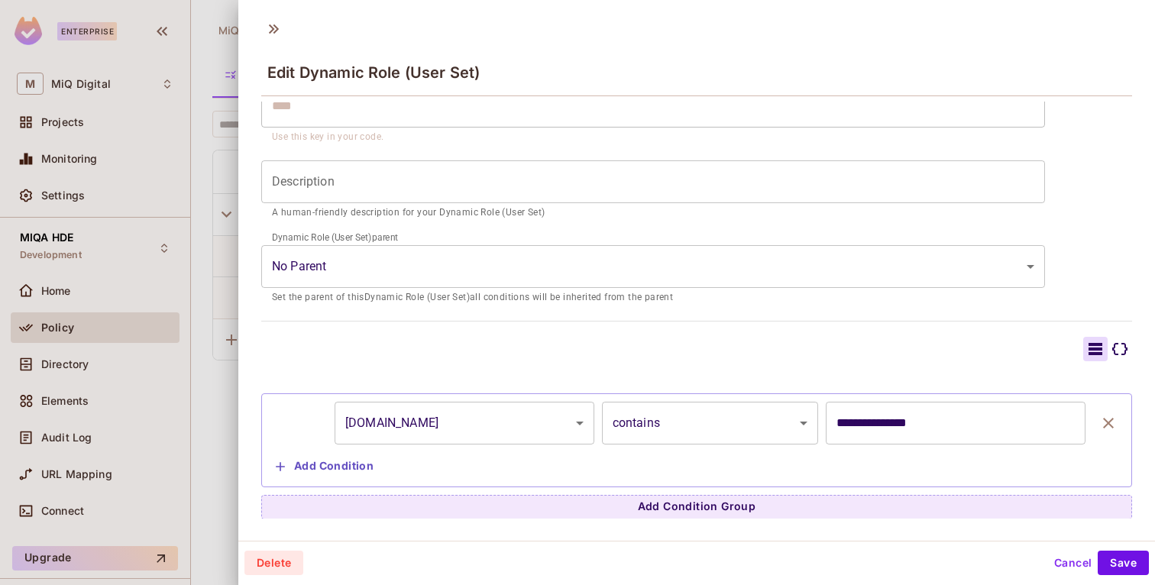
scroll to position [2, 0]
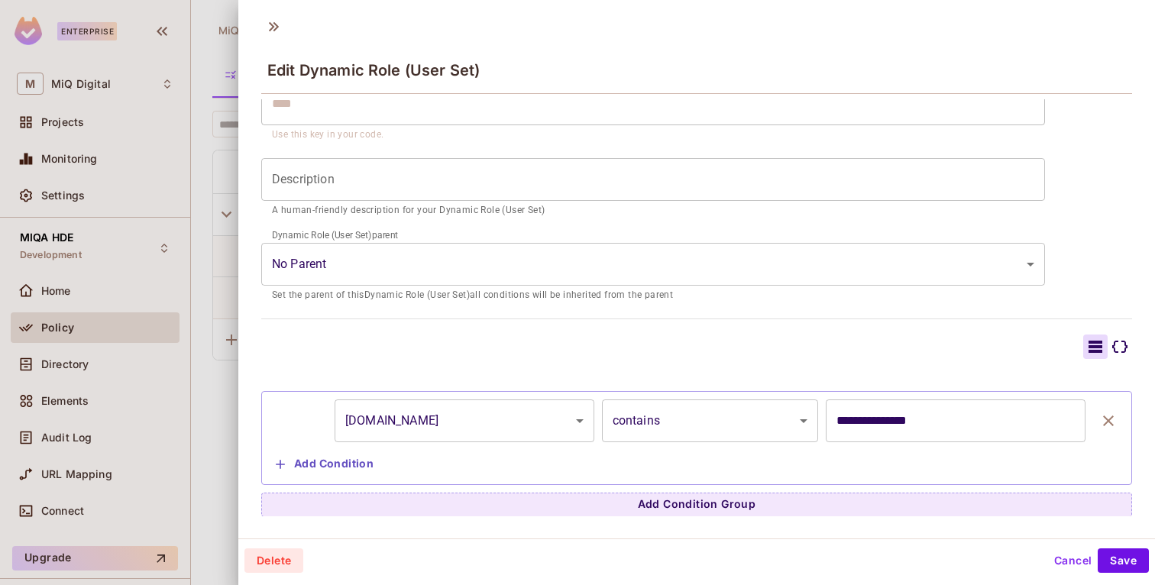
click at [1070, 565] on button "Cancel" at bounding box center [1073, 561] width 50 height 24
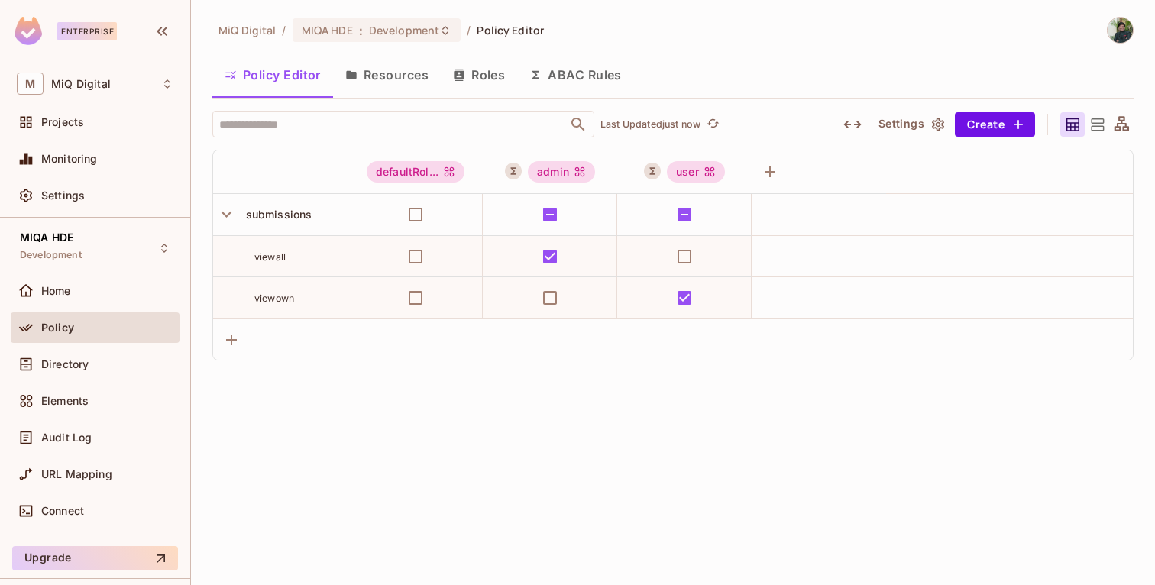
click at [272, 299] on span "viewown" at bounding box center [274, 298] width 40 height 11
click at [272, 261] on span "viewall" at bounding box center [269, 256] width 31 height 11
click at [390, 72] on button "Resources" at bounding box center [387, 75] width 108 height 38
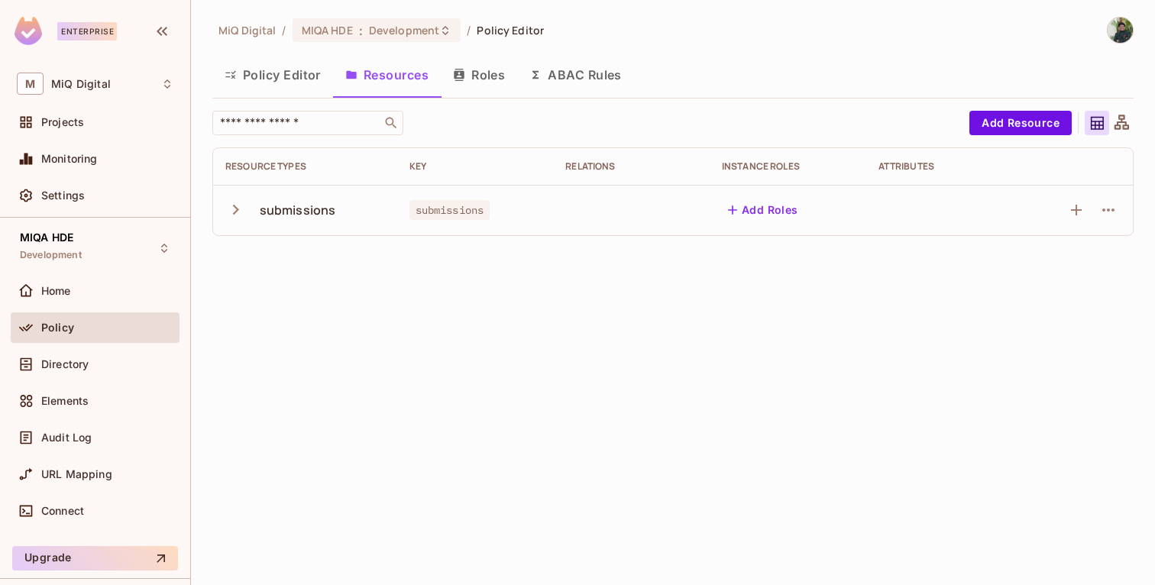
click at [230, 211] on icon "button" at bounding box center [235, 209] width 21 height 21
click at [1113, 253] on icon "button" at bounding box center [1108, 260] width 18 height 18
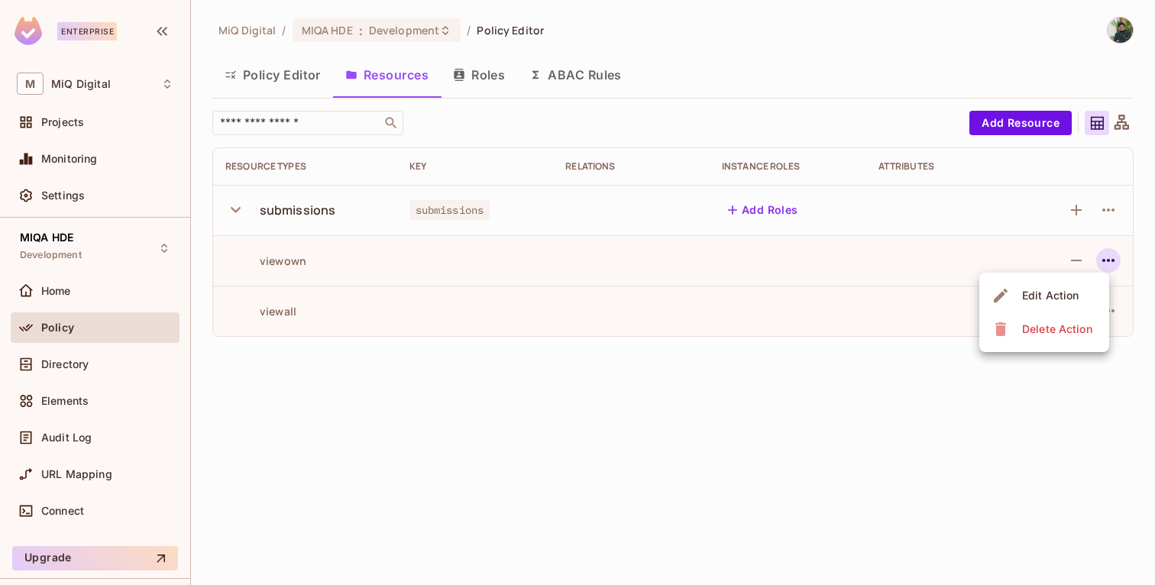
click at [1065, 290] on div "Edit Action" at bounding box center [1050, 295] width 57 height 15
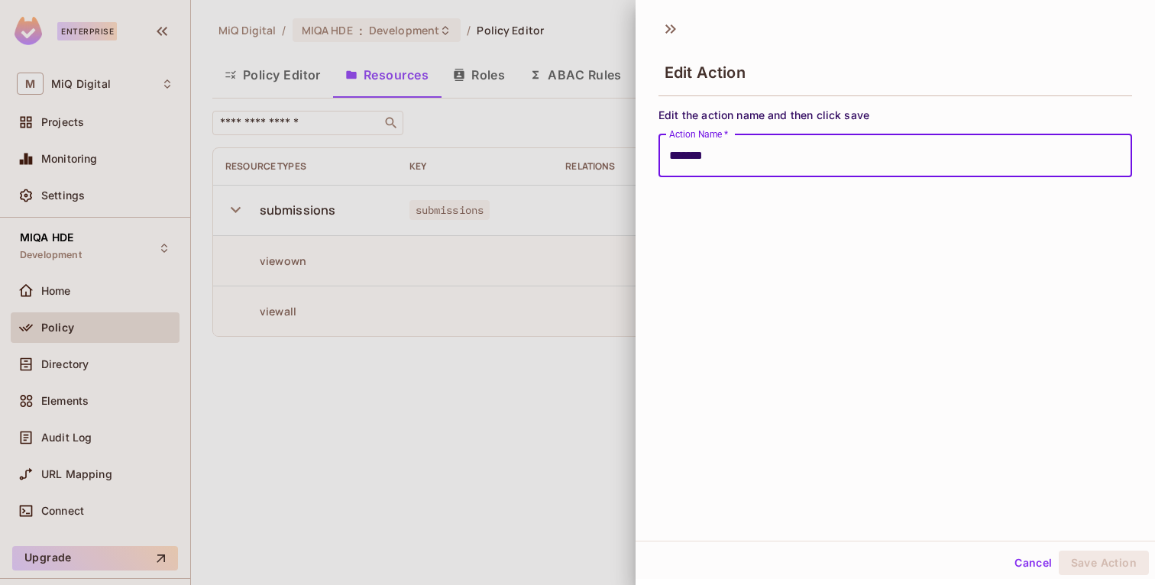
click at [1023, 565] on button "Cancel" at bounding box center [1034, 563] width 50 height 24
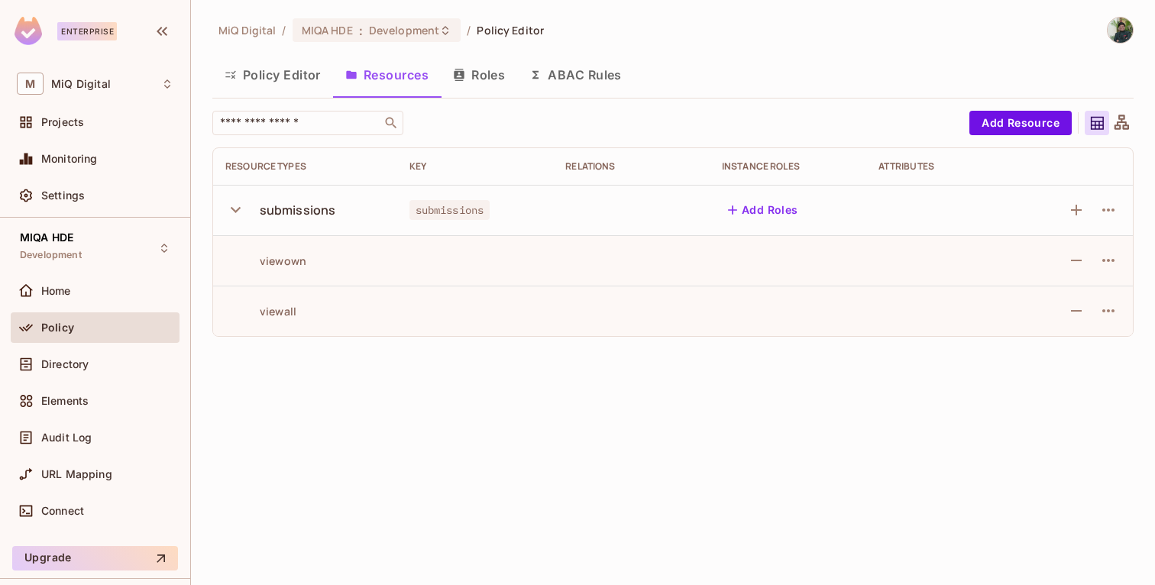
click at [1125, 123] on icon at bounding box center [1122, 122] width 15 height 15
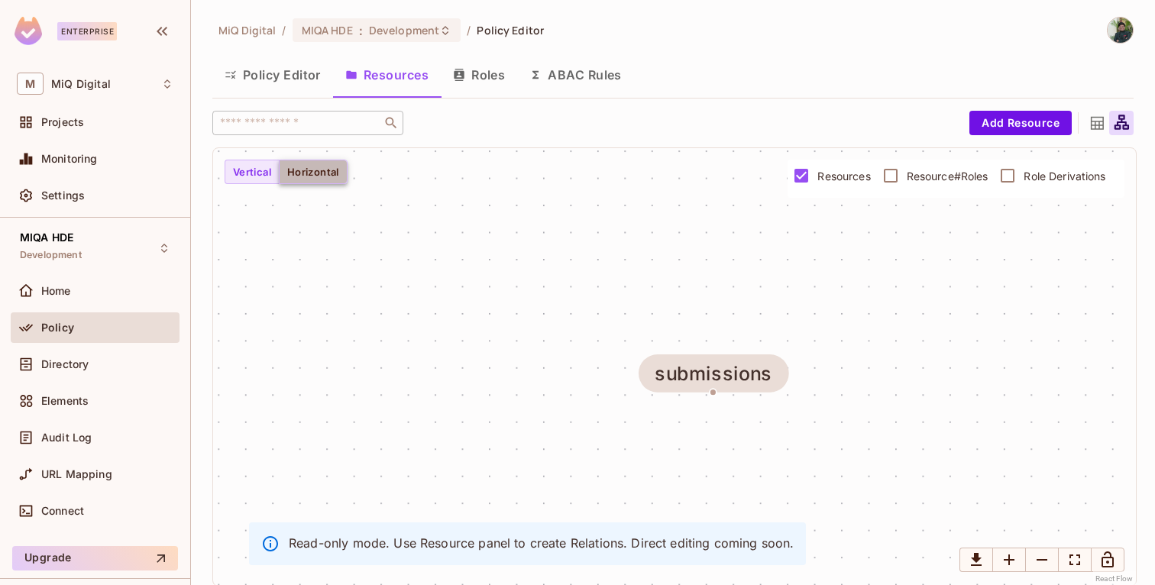
click at [346, 182] on button "Horizontal" at bounding box center [313, 172] width 69 height 24
click at [252, 176] on button "Vertical" at bounding box center [252, 172] width 55 height 24
click at [1102, 124] on icon at bounding box center [1097, 123] width 19 height 19
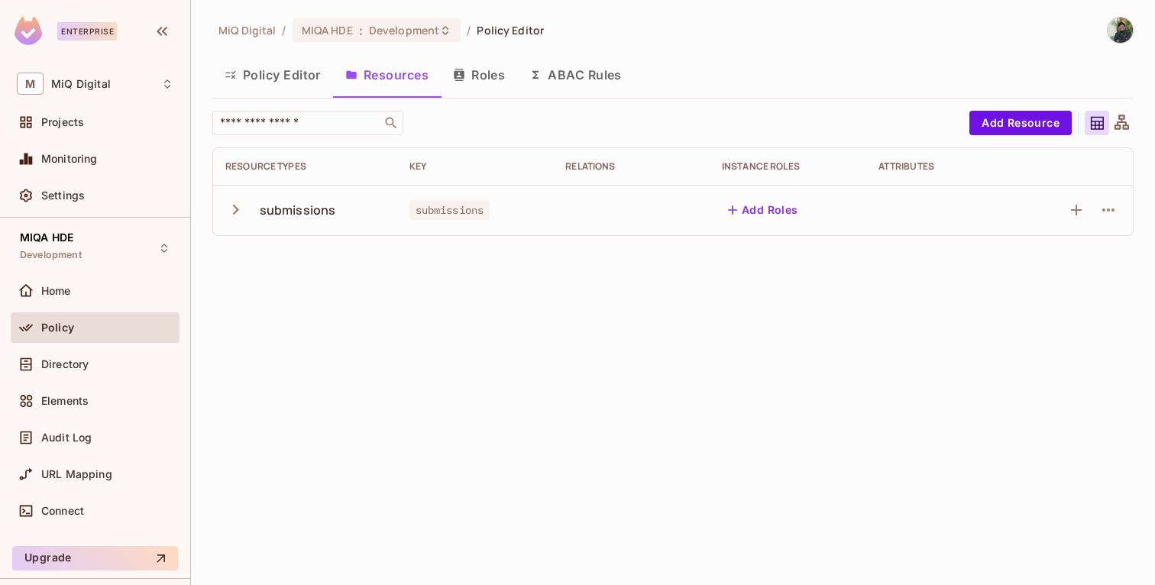
click at [239, 216] on icon "button" at bounding box center [235, 209] width 21 height 21
click at [272, 314] on div "viewall" at bounding box center [260, 311] width 71 height 15
click at [290, 81] on button "Policy Editor" at bounding box center [272, 75] width 121 height 38
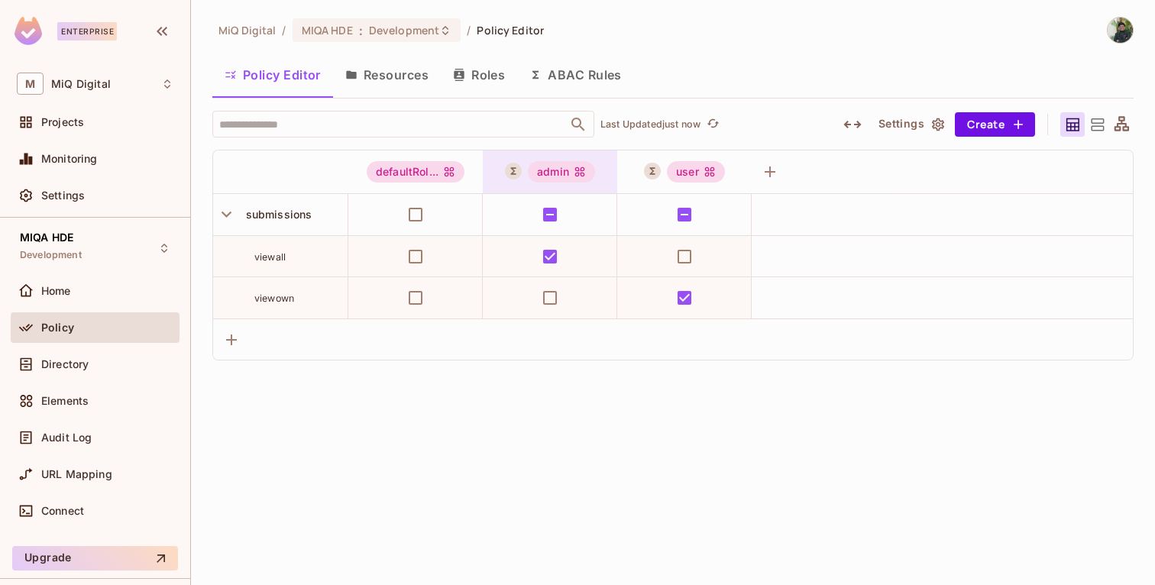
click at [559, 170] on div "admin" at bounding box center [561, 171] width 67 height 21
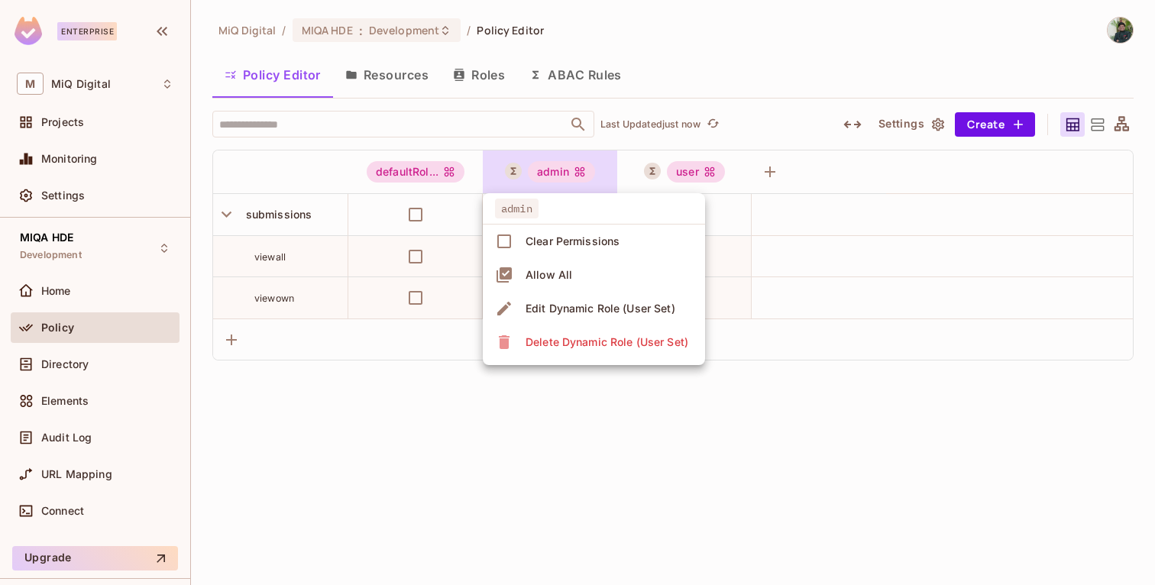
click at [591, 299] on span "Edit Dynamic Role (User Set)" at bounding box center [600, 308] width 159 height 24
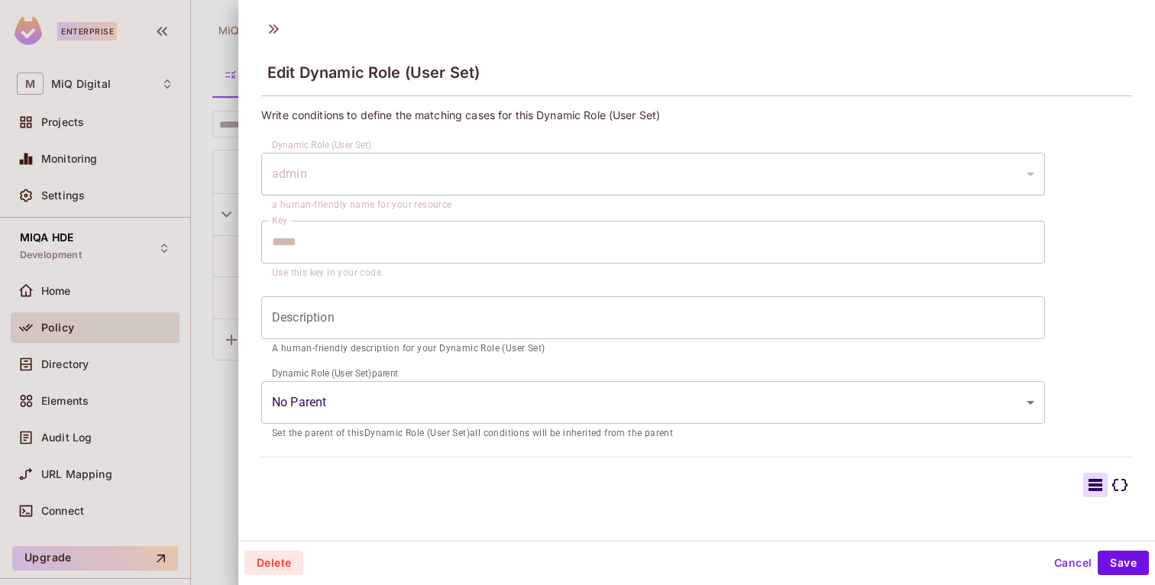
click at [410, 392] on body "**********" at bounding box center [577, 292] width 1155 height 585
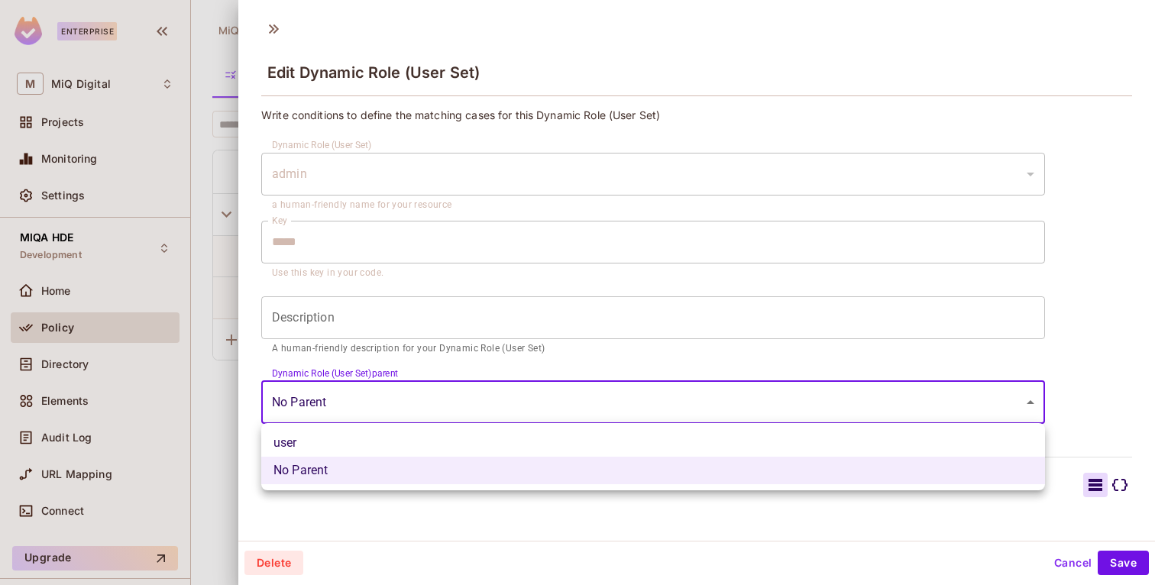
click at [387, 360] on div at bounding box center [577, 292] width 1155 height 585
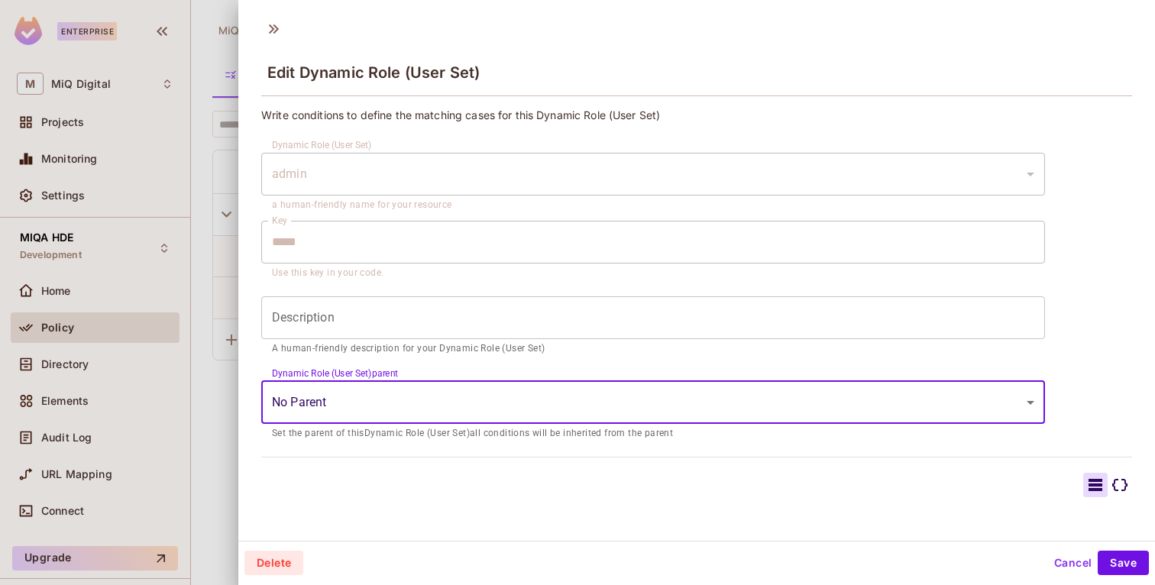
click at [387, 360] on div "Dynamic Role (User Set) admin ***** ​ a human-friendly name for your resource K…" at bounding box center [653, 290] width 784 height 304
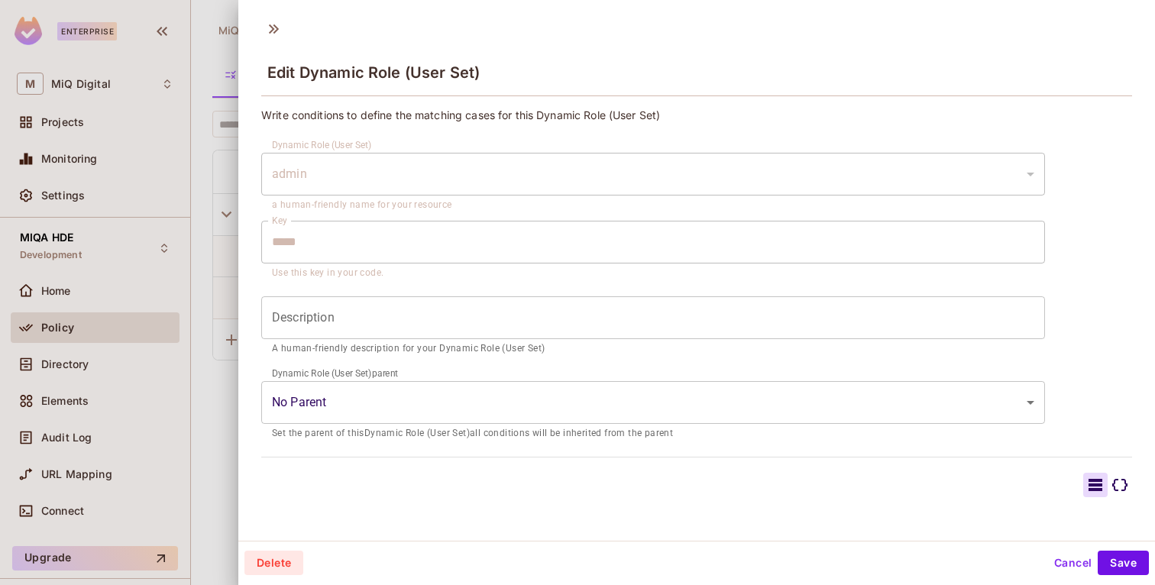
click at [360, 312] on input "Description" at bounding box center [653, 317] width 784 height 43
click at [342, 332] on input "Description" at bounding box center [653, 317] width 784 height 43
click at [384, 461] on div "**********" at bounding box center [696, 382] width 871 height 548
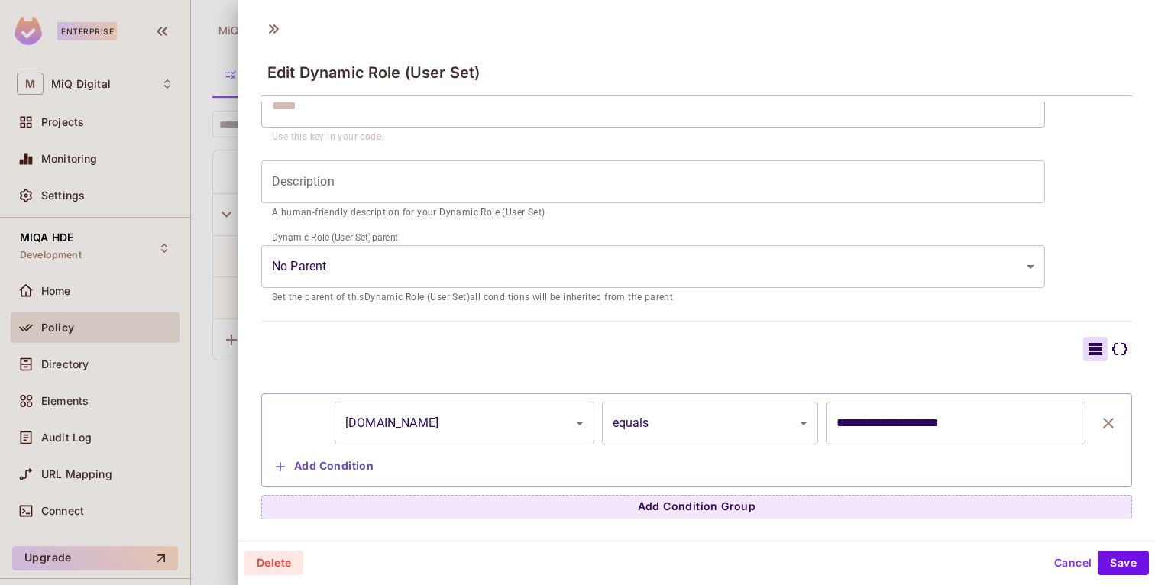
scroll to position [2, 0]
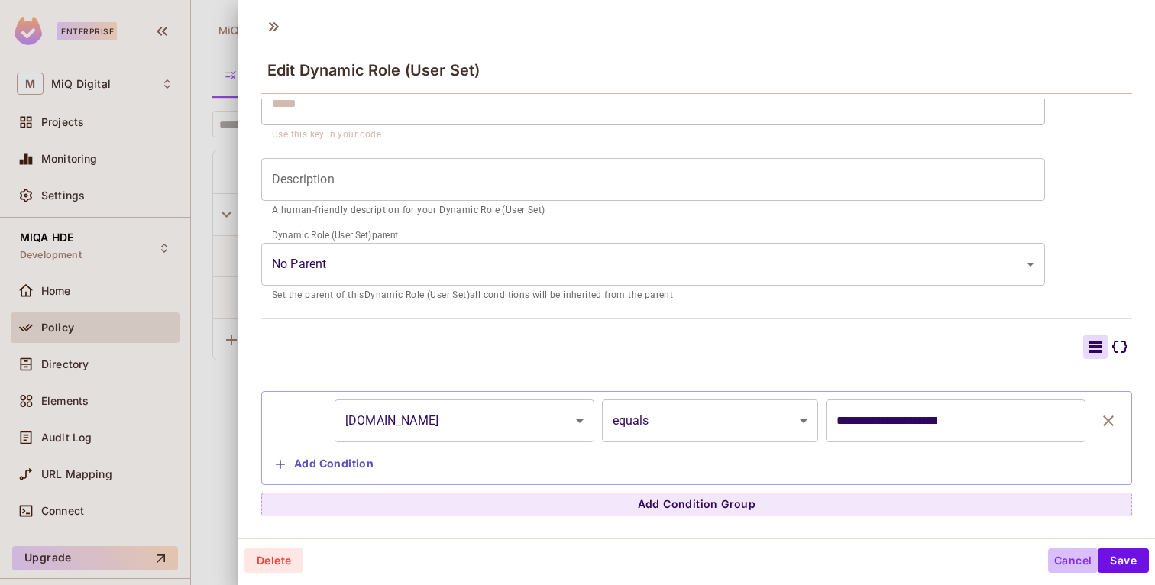
click at [1069, 558] on button "Cancel" at bounding box center [1073, 561] width 50 height 24
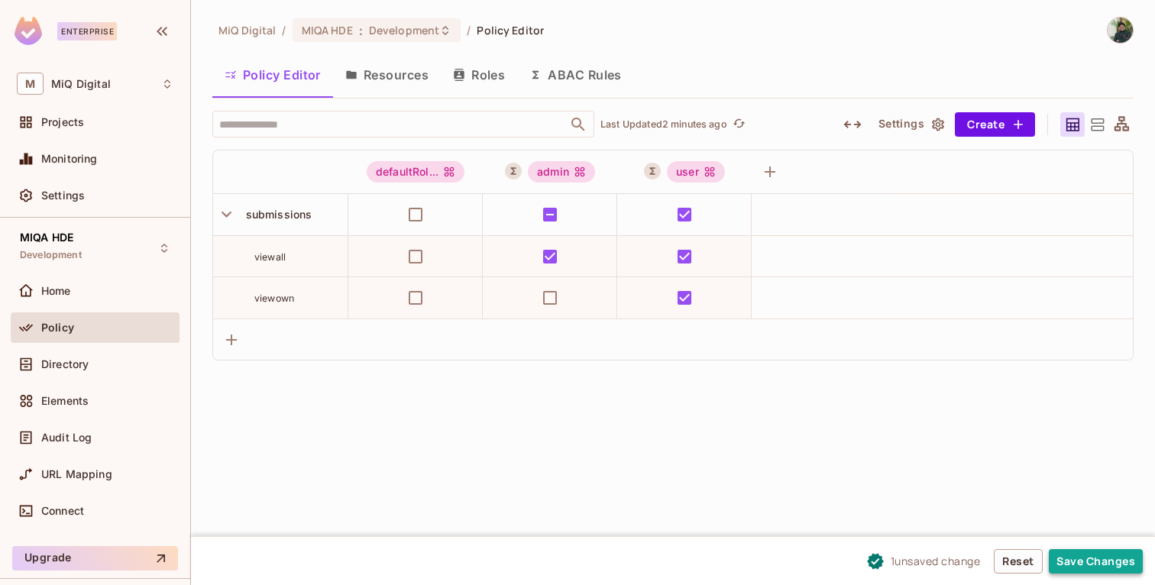
click at [1077, 558] on button "Save Changes" at bounding box center [1096, 561] width 94 height 24
click at [1089, 560] on button "Save Changes" at bounding box center [1096, 561] width 94 height 24
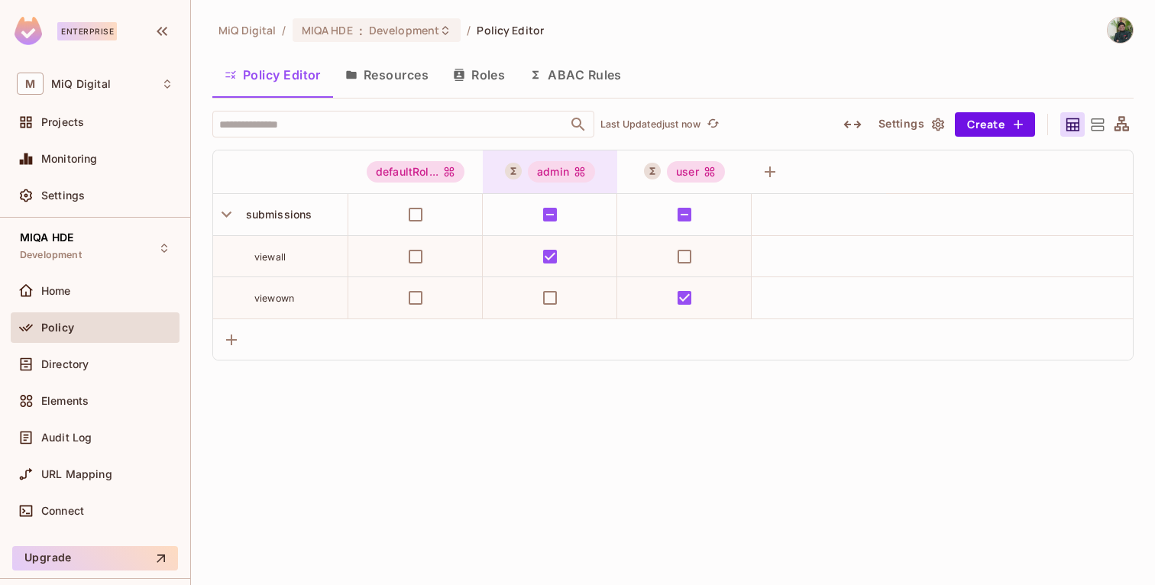
click at [558, 175] on div "admin" at bounding box center [561, 171] width 67 height 21
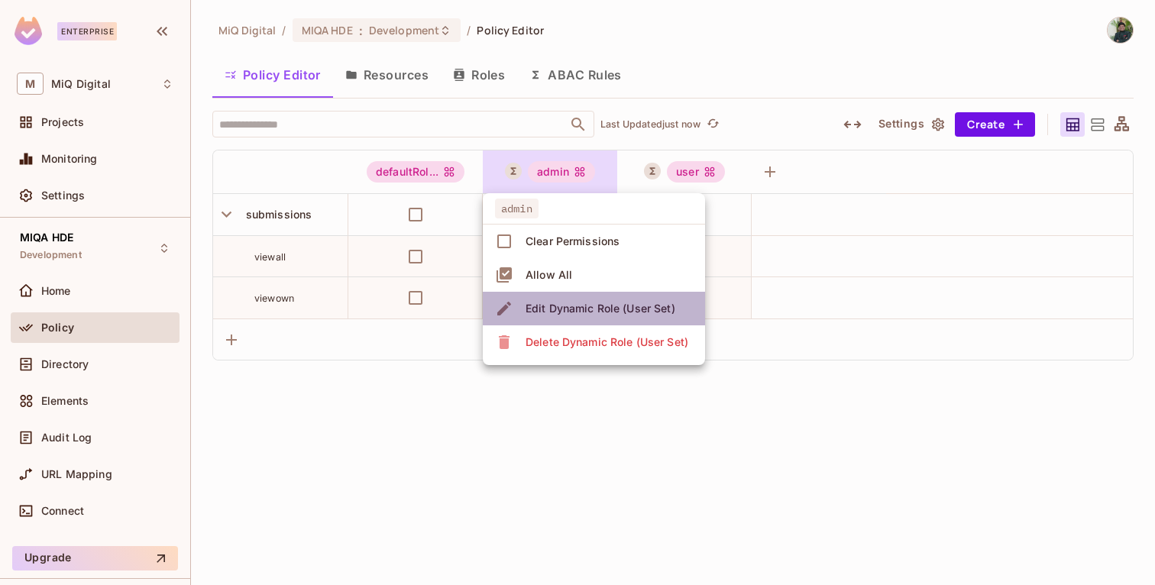
click at [572, 305] on div "Edit Dynamic Role (User Set)" at bounding box center [601, 308] width 150 height 15
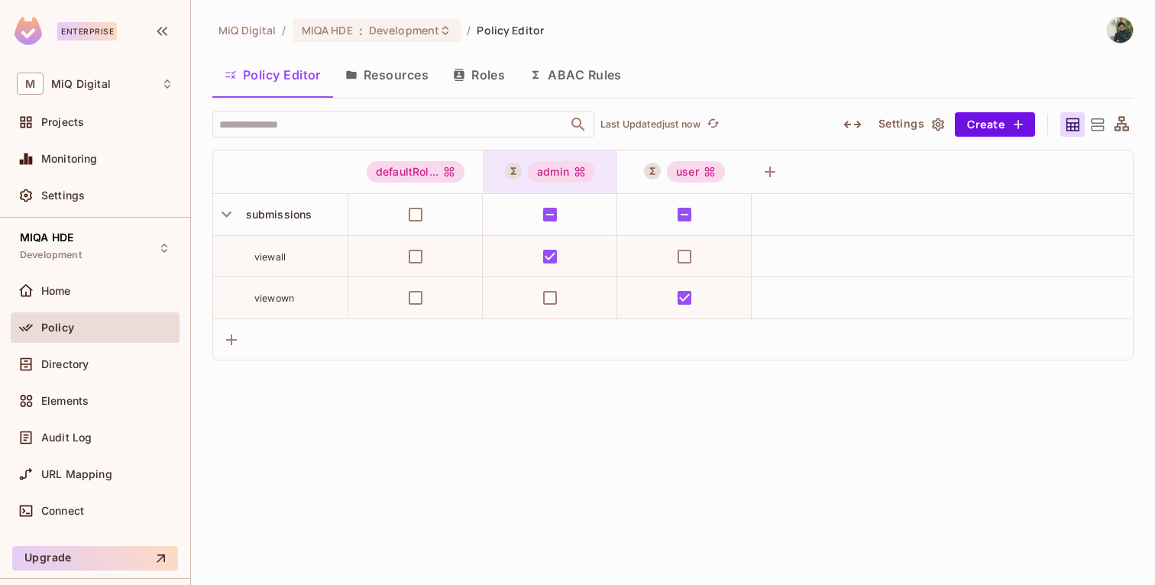
click at [552, 173] on div "admin" at bounding box center [561, 171] width 67 height 21
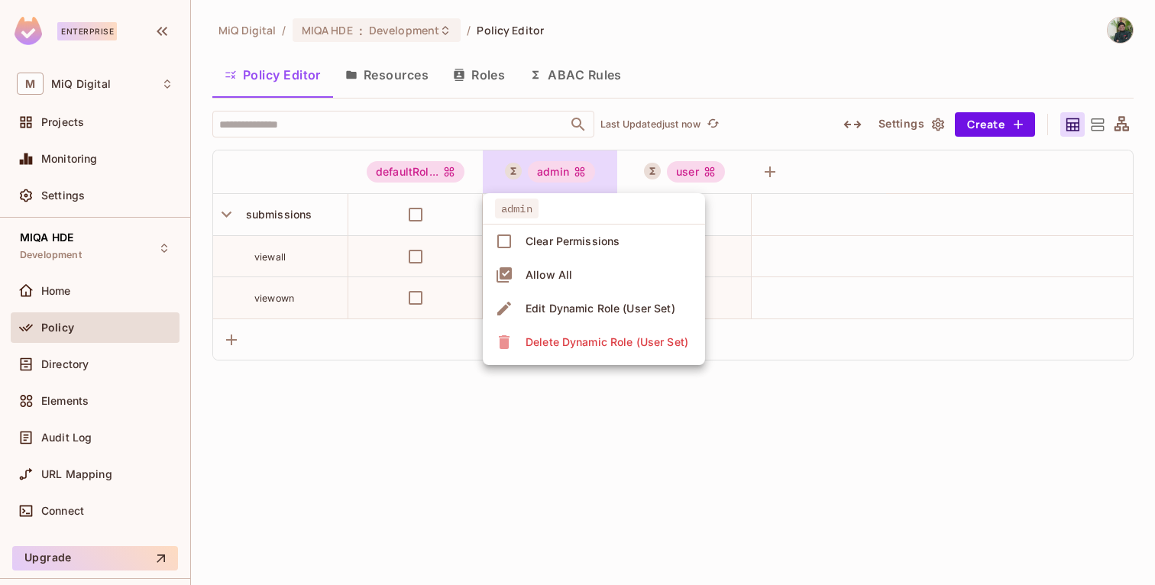
click at [580, 309] on div "Edit Dynamic Role (User Set)" at bounding box center [601, 308] width 150 height 15
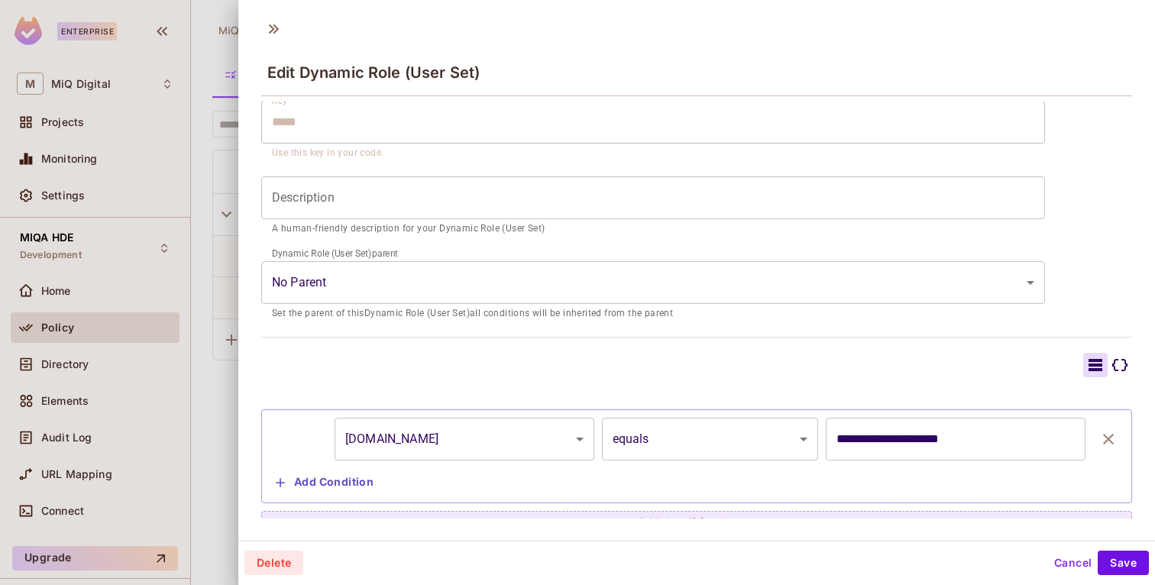
scroll to position [136, 0]
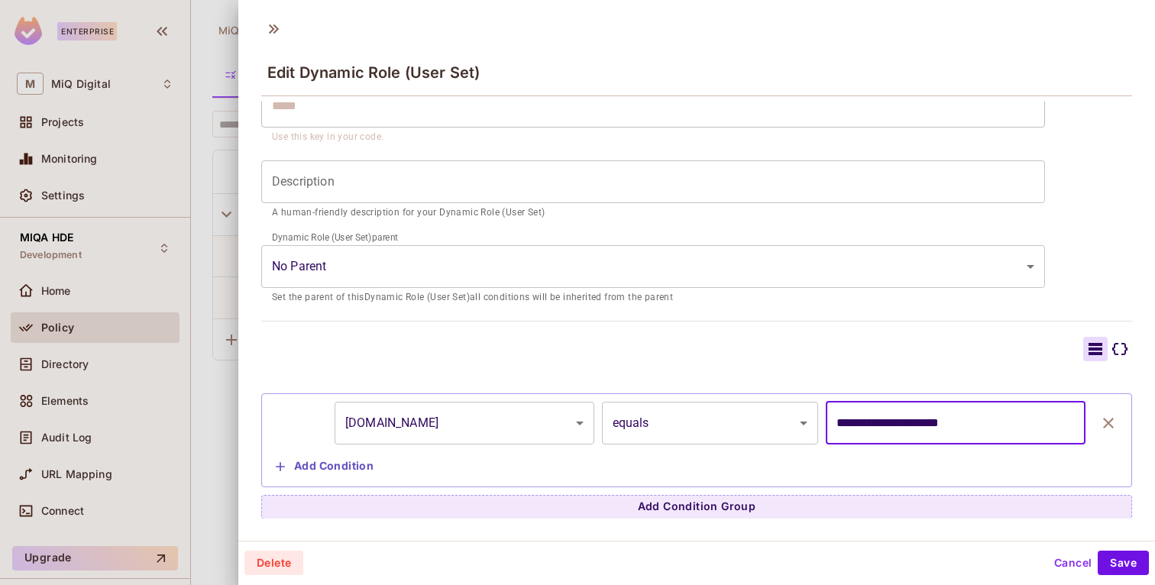
click at [878, 422] on input "**********" at bounding box center [956, 423] width 260 height 43
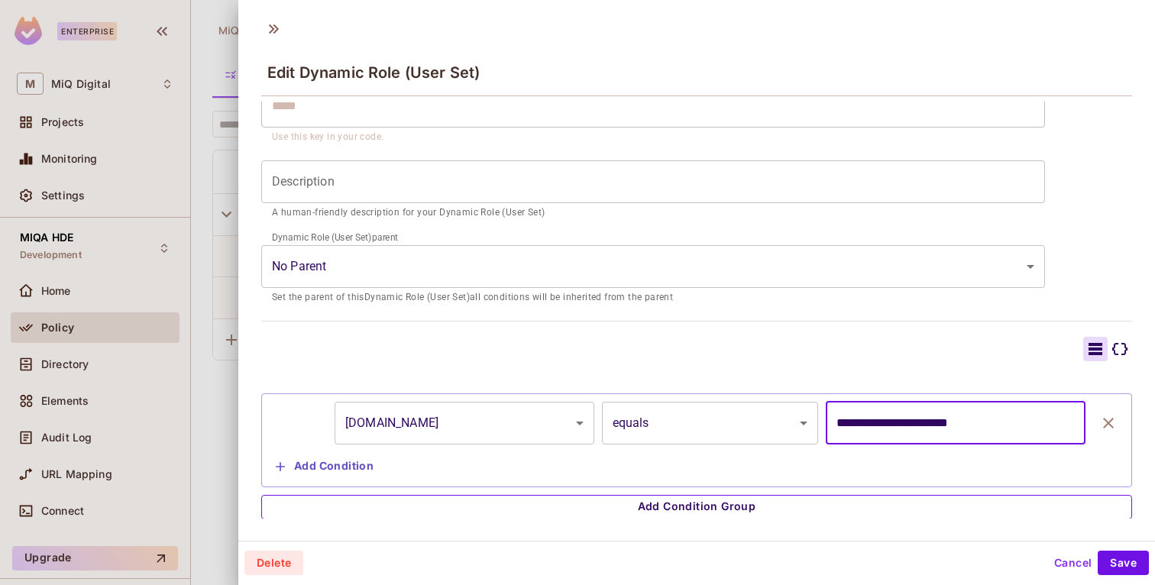
type input "**********"
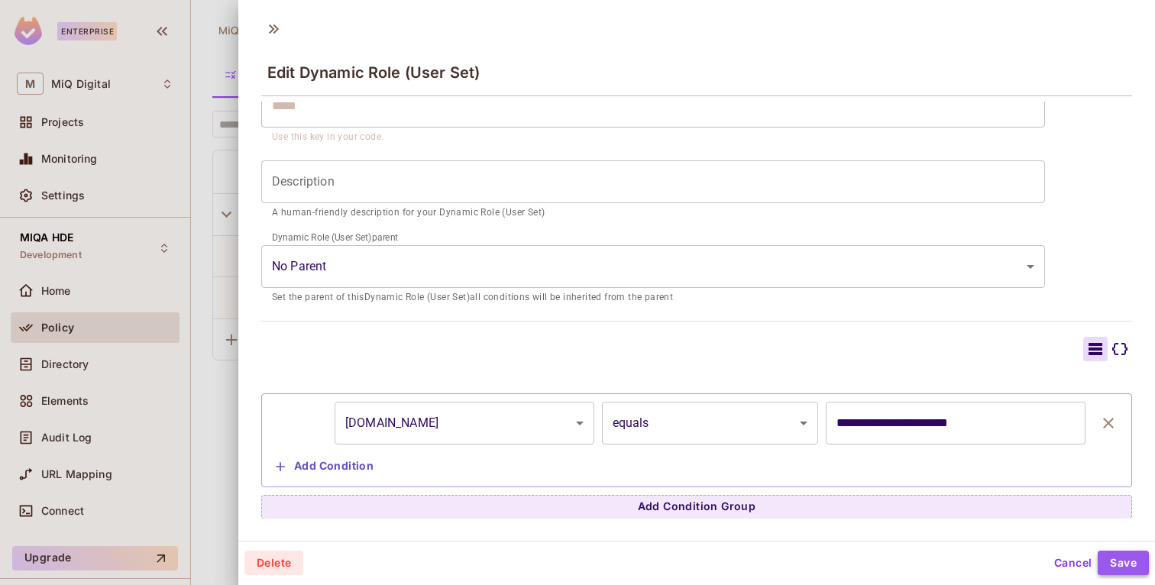
click at [1125, 563] on button "Save" at bounding box center [1123, 563] width 51 height 24
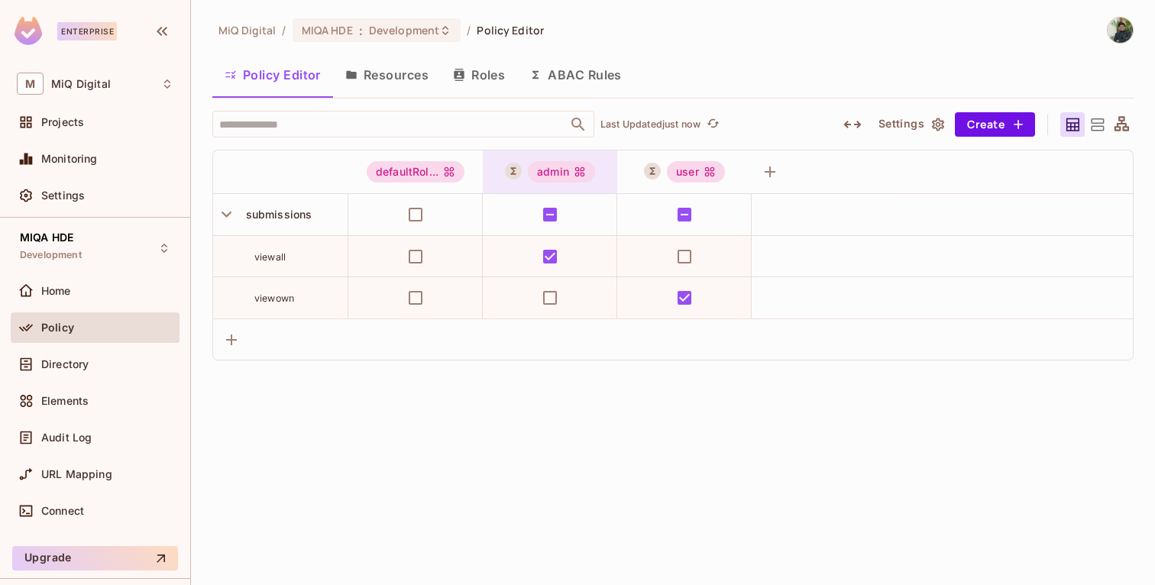
click at [555, 165] on div "admin" at bounding box center [561, 171] width 67 height 21
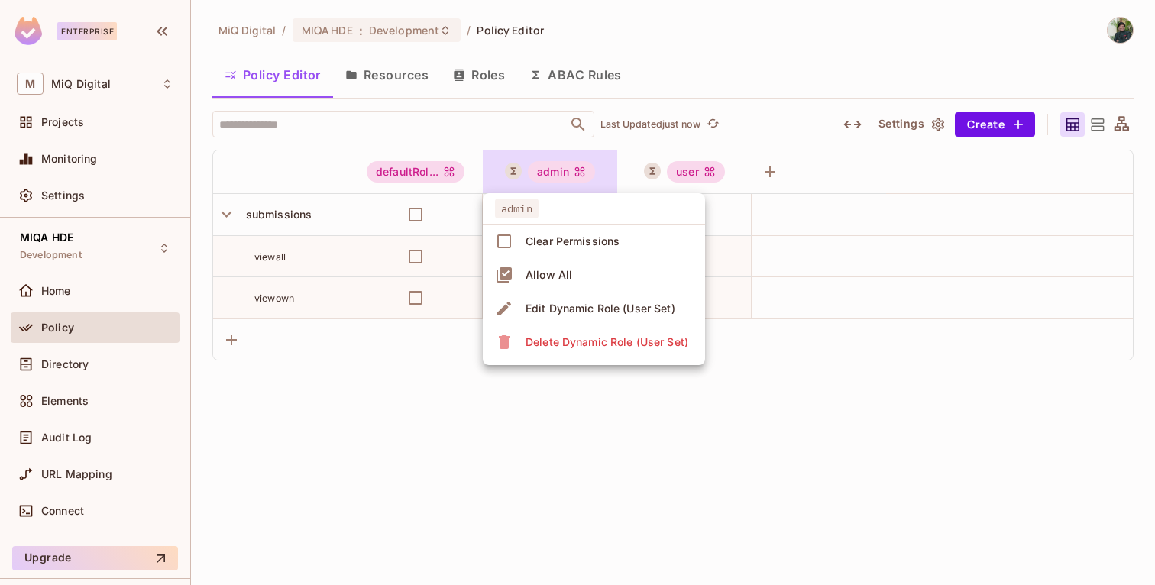
click at [572, 307] on div "Edit Dynamic Role (User Set)" at bounding box center [601, 308] width 150 height 15
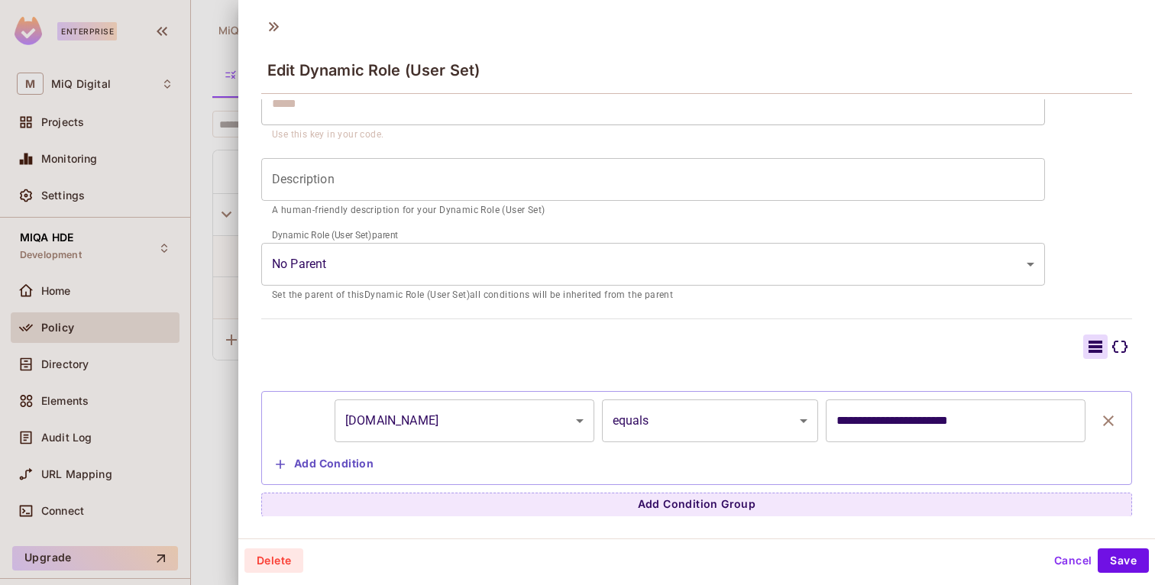
scroll to position [0, 0]
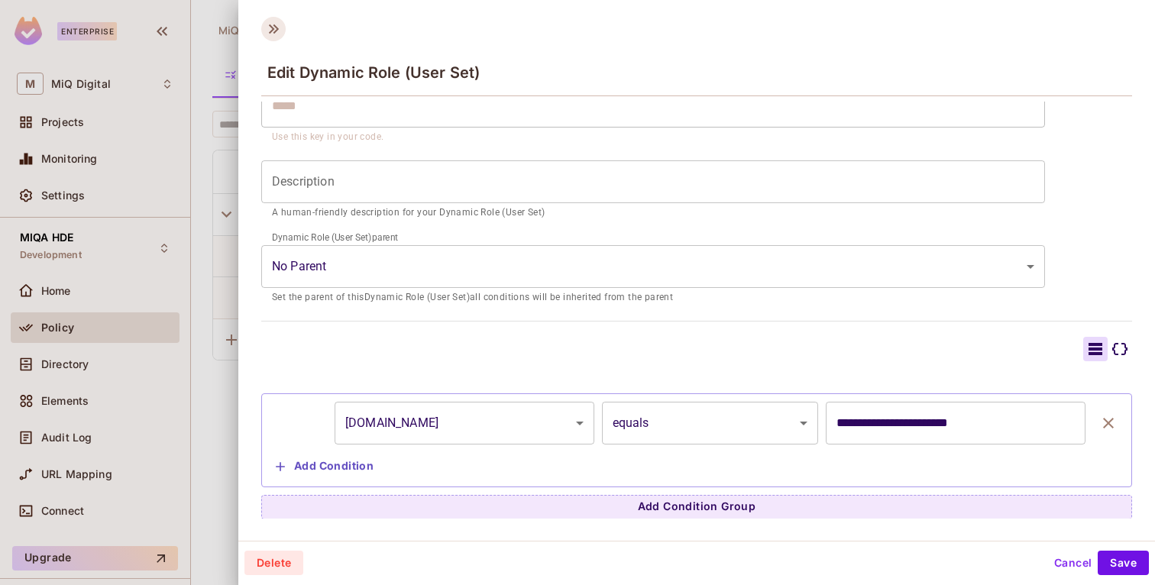
click at [276, 28] on icon at bounding box center [274, 28] width 10 height 9
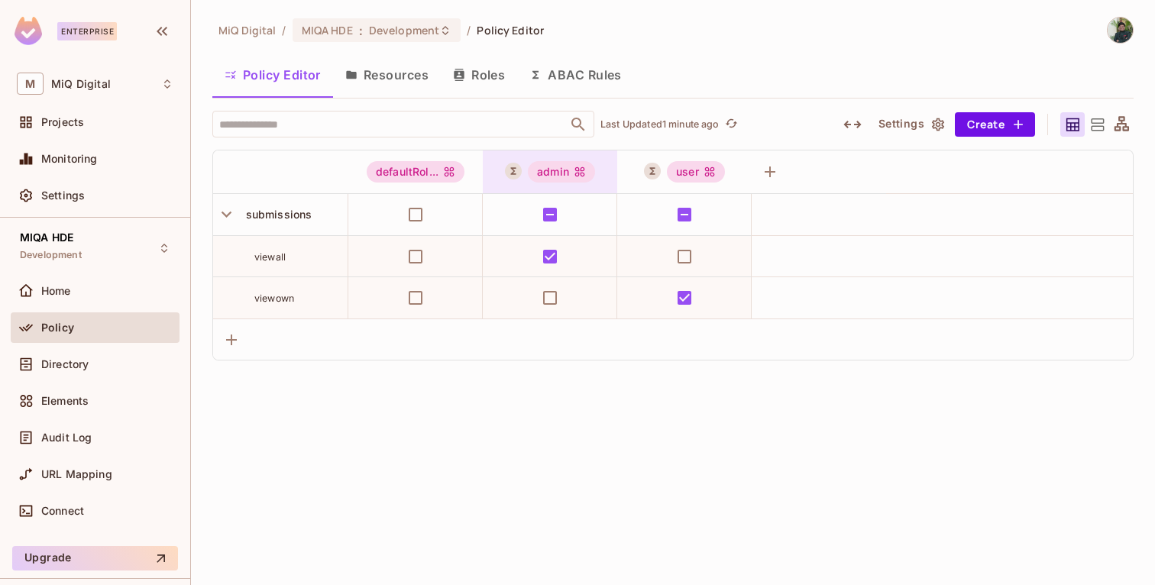
click at [571, 170] on div "admin" at bounding box center [561, 171] width 67 height 21
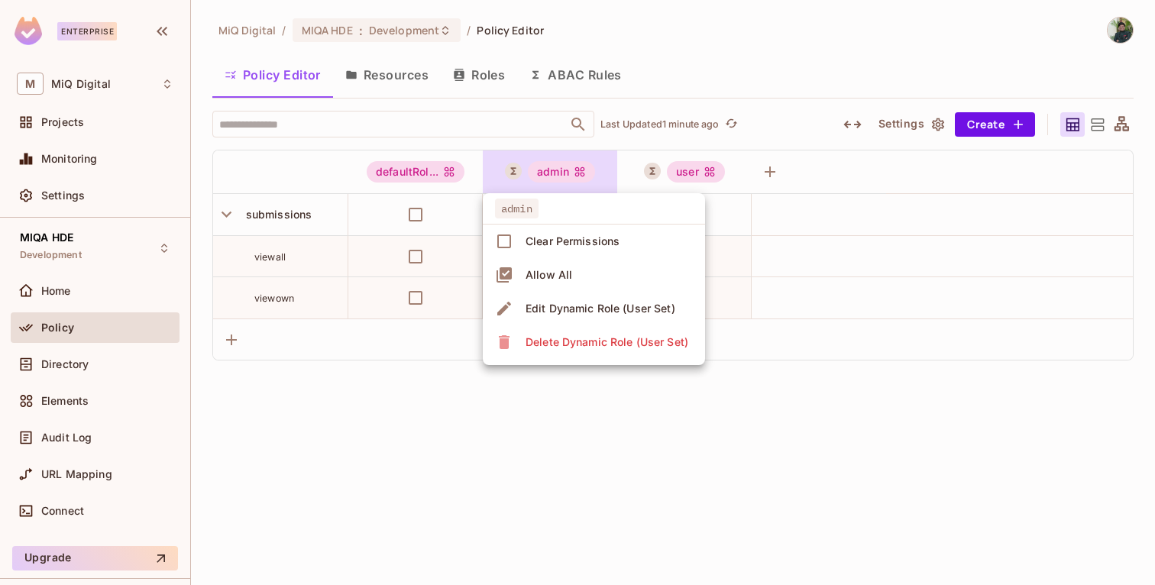
click at [582, 309] on div "Edit Dynamic Role (User Set)" at bounding box center [601, 308] width 150 height 15
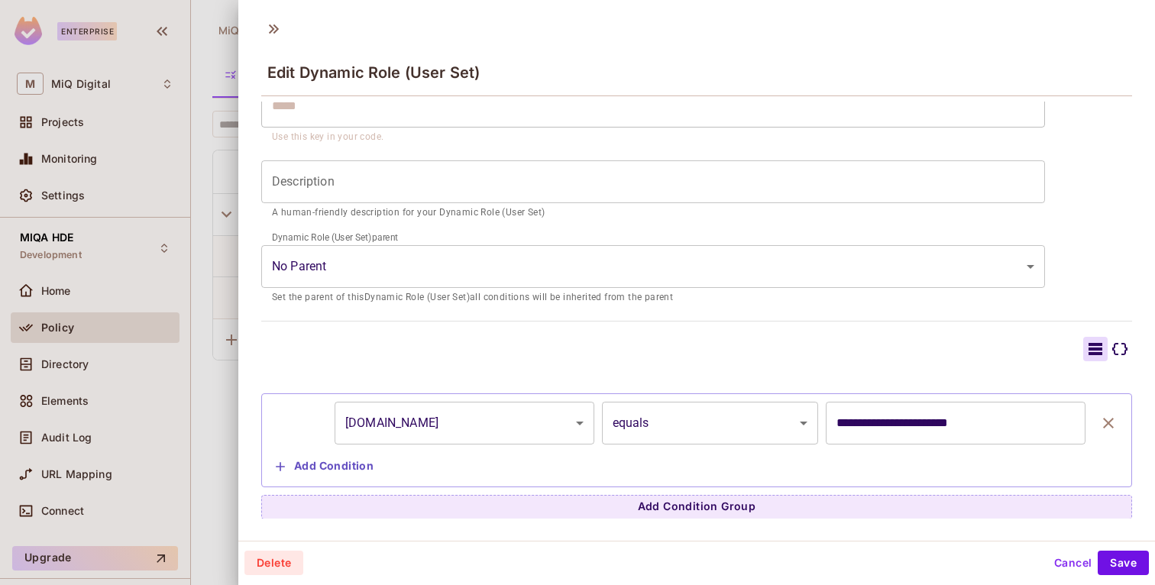
scroll to position [2, 0]
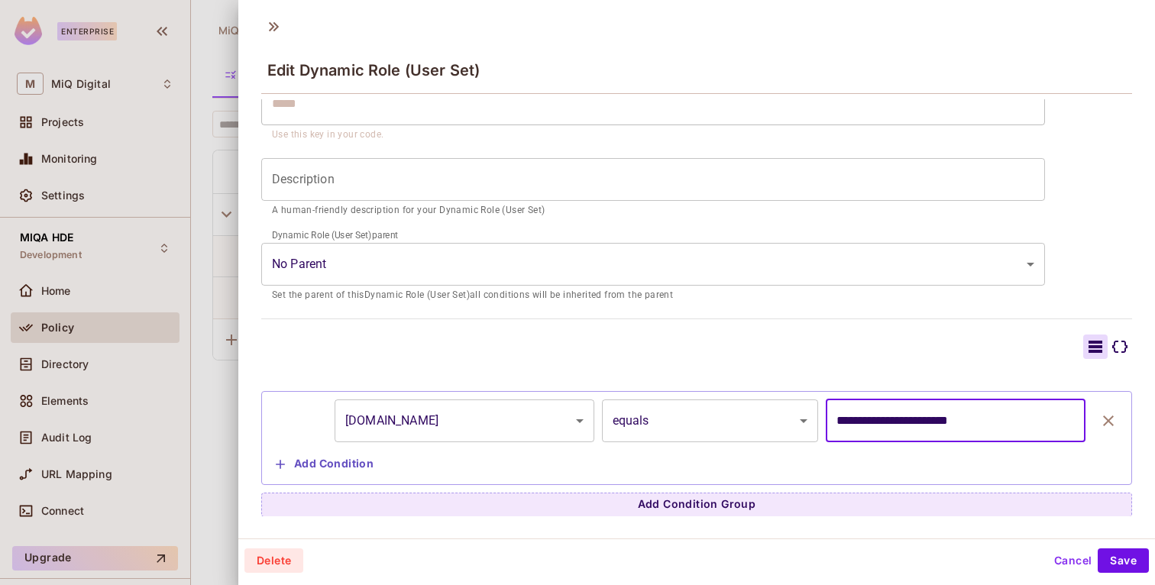
drag, startPoint x: 839, startPoint y: 423, endPoint x: 994, endPoint y: 420, distance: 155.1
click at [994, 420] on input "**********" at bounding box center [956, 421] width 260 height 43
drag, startPoint x: 994, startPoint y: 420, endPoint x: 834, endPoint y: 422, distance: 160.5
click at [834, 422] on input "**********" at bounding box center [956, 421] width 260 height 43
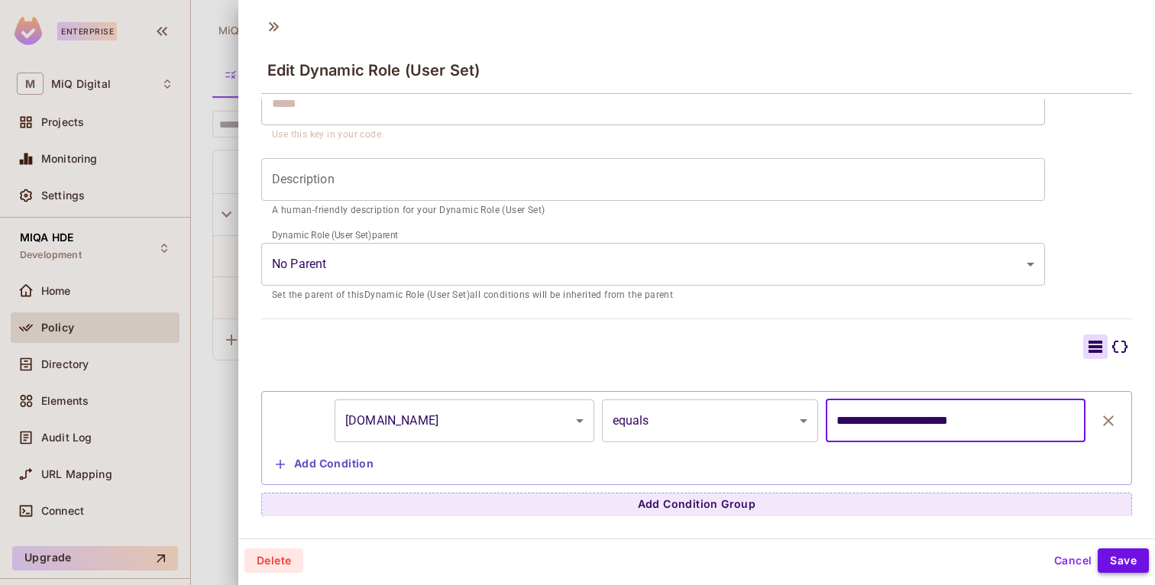
click at [1120, 555] on button "Save" at bounding box center [1123, 561] width 51 height 24
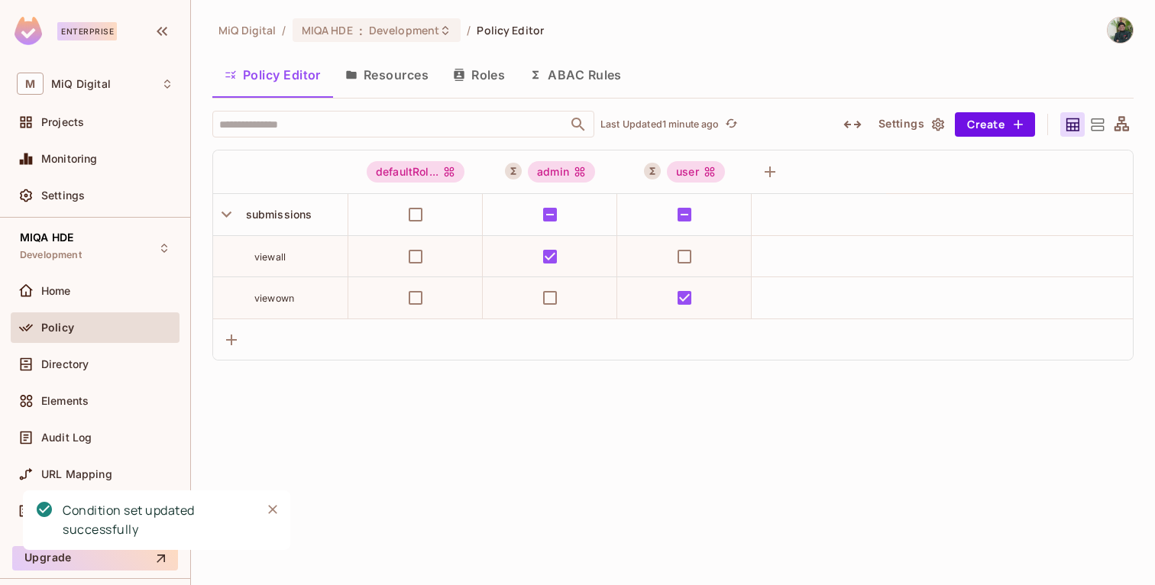
click at [270, 507] on icon "Close" at bounding box center [272, 509] width 9 height 9
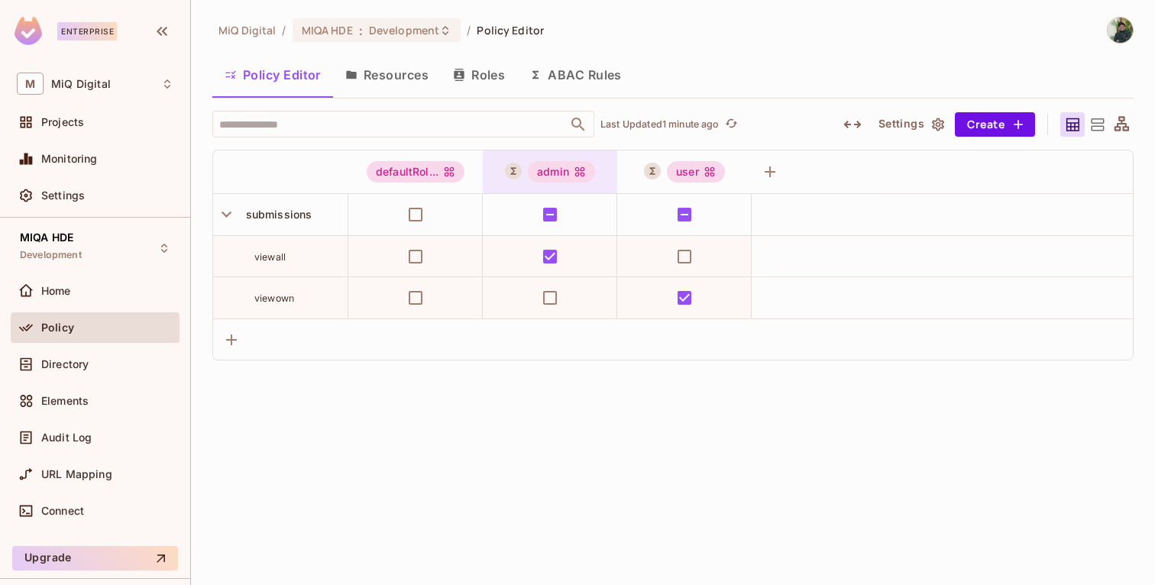
click at [547, 170] on div "admin" at bounding box center [561, 171] width 67 height 21
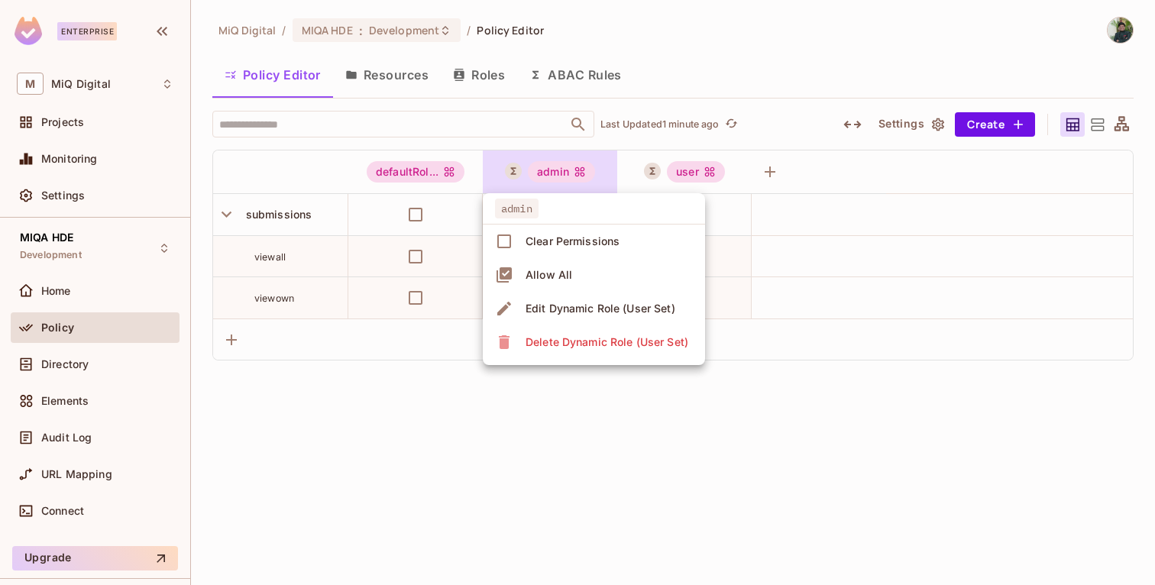
click at [565, 316] on div "Edit Dynamic Role (User Set)" at bounding box center [601, 308] width 150 height 15
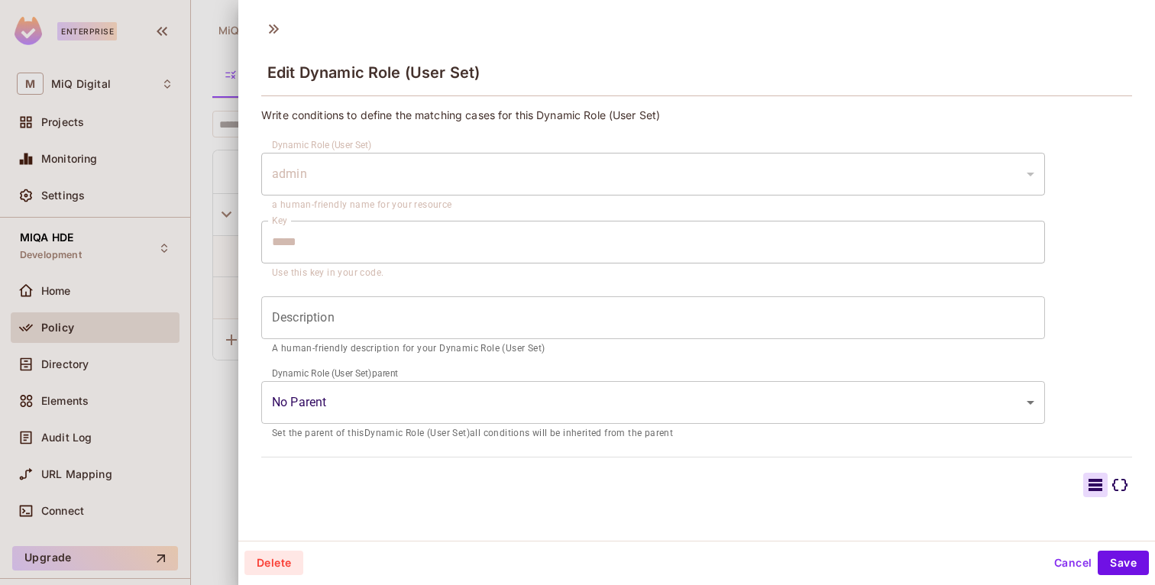
scroll to position [136, 0]
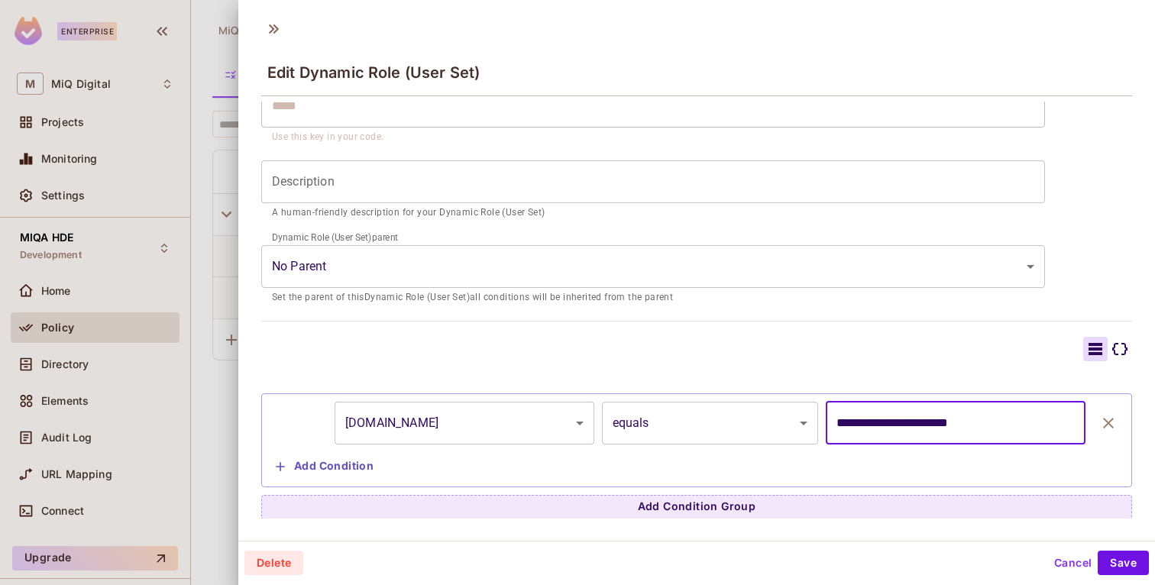
drag, startPoint x: 837, startPoint y: 425, endPoint x: 992, endPoint y: 425, distance: 155.1
click at [992, 425] on input "**********" at bounding box center [956, 423] width 260 height 43
click at [1070, 561] on button "Cancel" at bounding box center [1073, 563] width 50 height 24
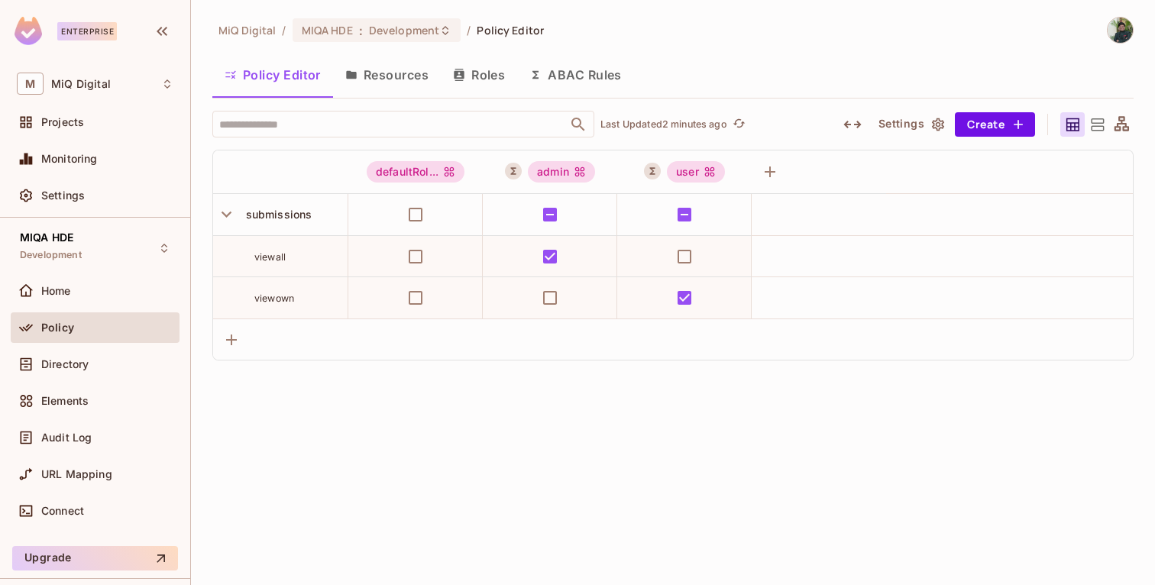
click at [388, 68] on button "Resources" at bounding box center [387, 75] width 108 height 38
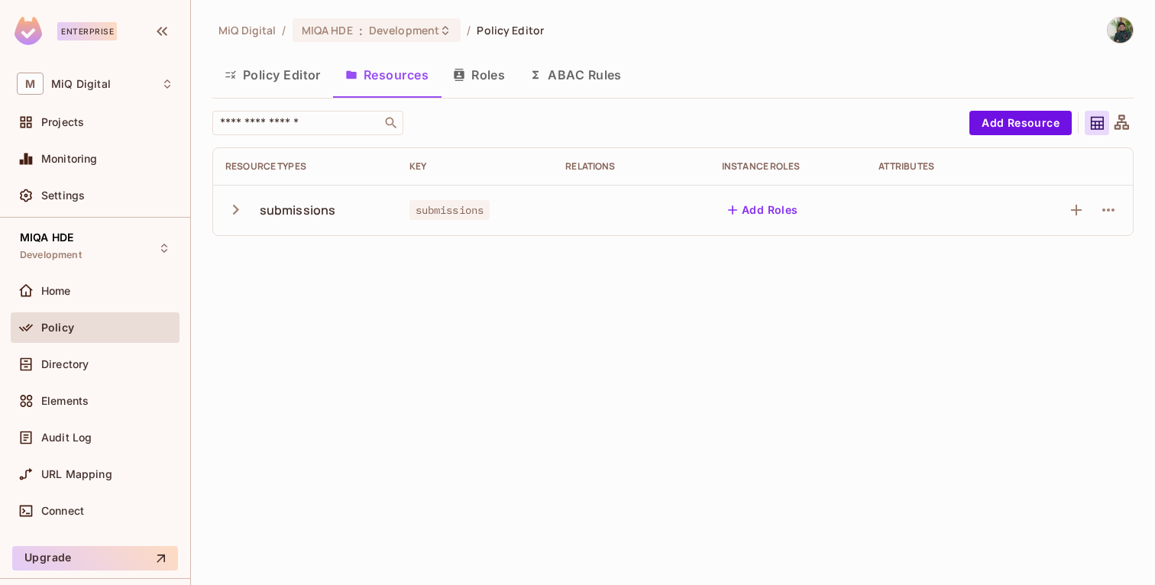
click at [303, 70] on button "Policy Editor" at bounding box center [272, 75] width 121 height 38
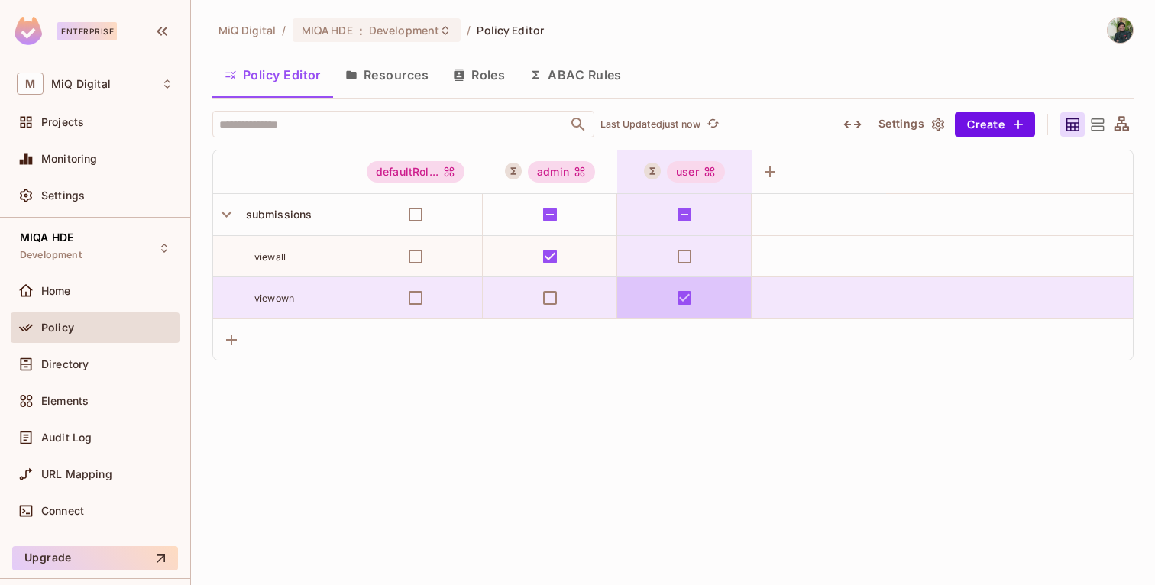
click at [693, 422] on div "MiQ Digital / MIQA HDE : Development / Policy Editor Policy Editor Resources Ro…" at bounding box center [673, 292] width 964 height 585
